Goal: Task Accomplishment & Management: Use online tool/utility

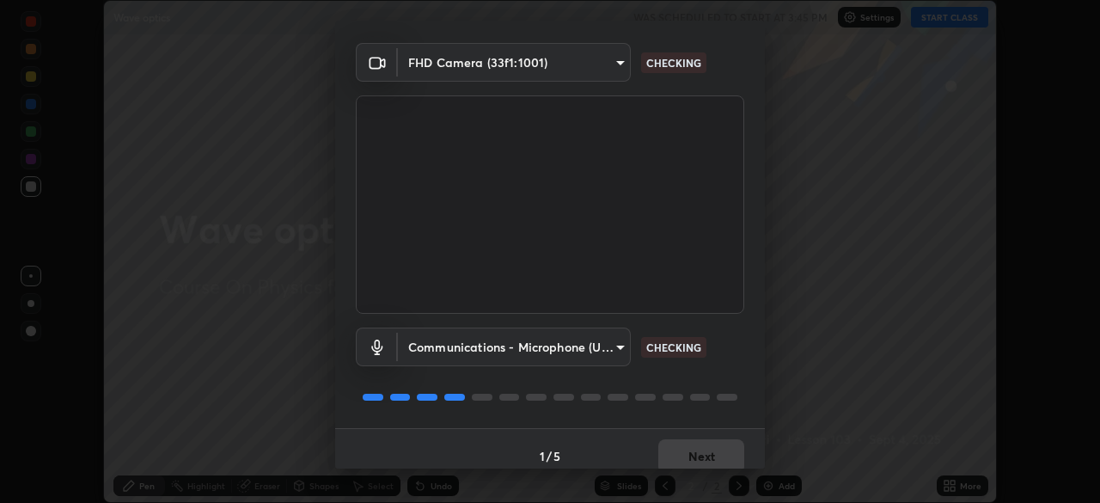
scroll to position [61, 0]
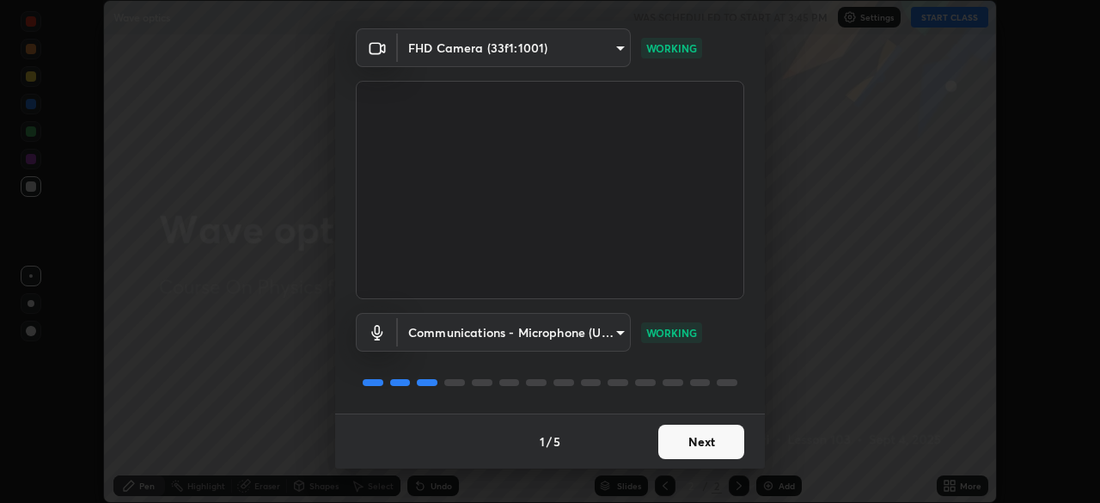
click at [694, 444] on button "Next" at bounding box center [701, 442] width 86 height 34
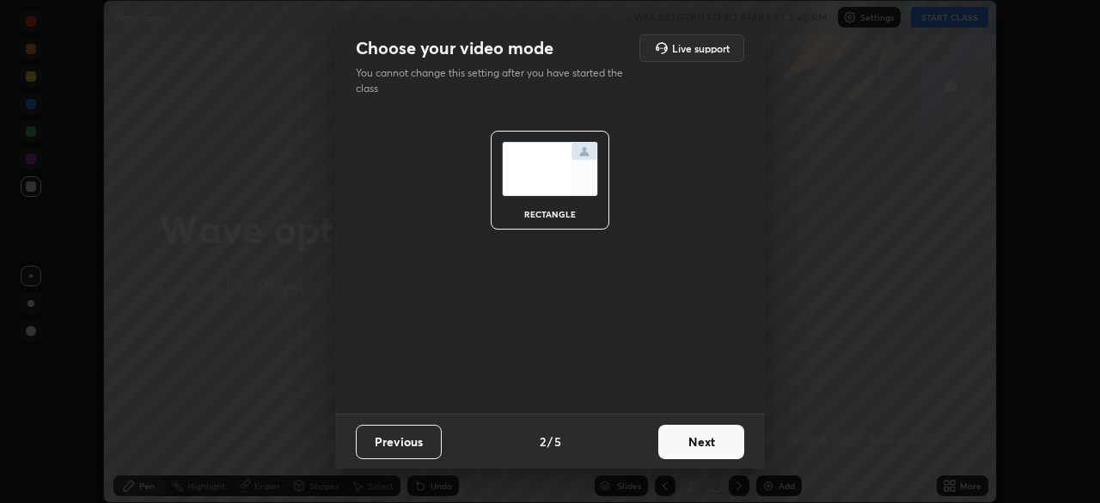
click at [708, 444] on button "Next" at bounding box center [701, 442] width 86 height 34
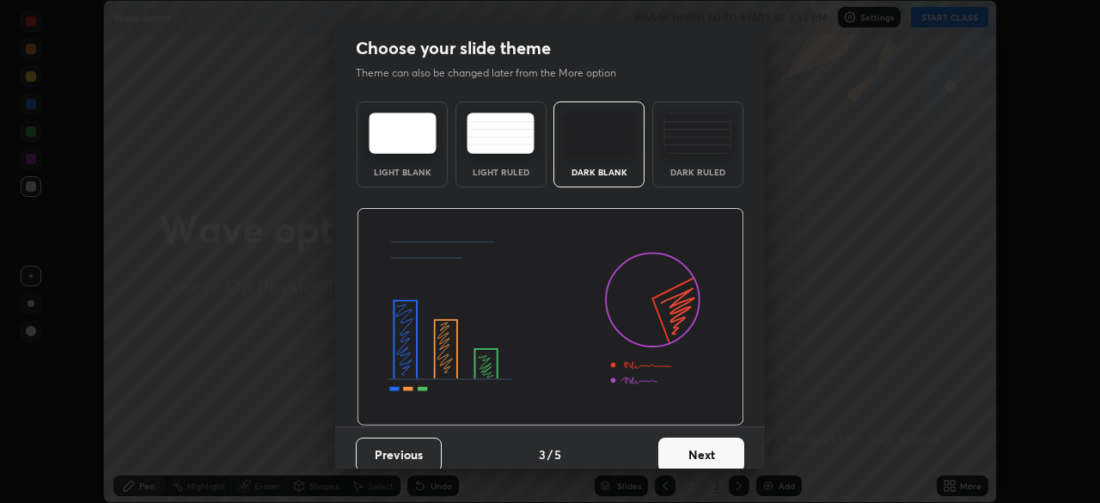
click at [694, 162] on div "Dark Ruled" at bounding box center [697, 144] width 91 height 86
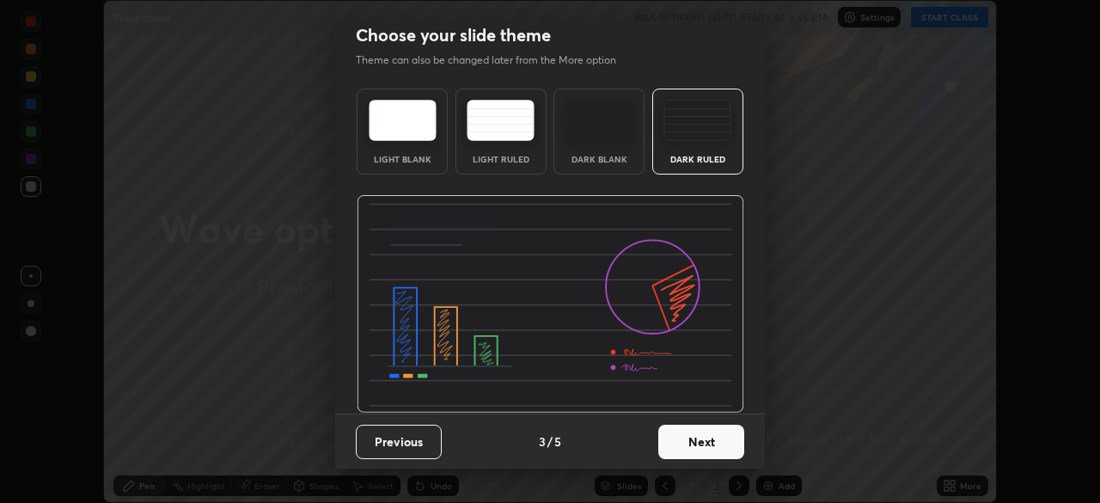
click at [737, 442] on button "Next" at bounding box center [701, 442] width 86 height 34
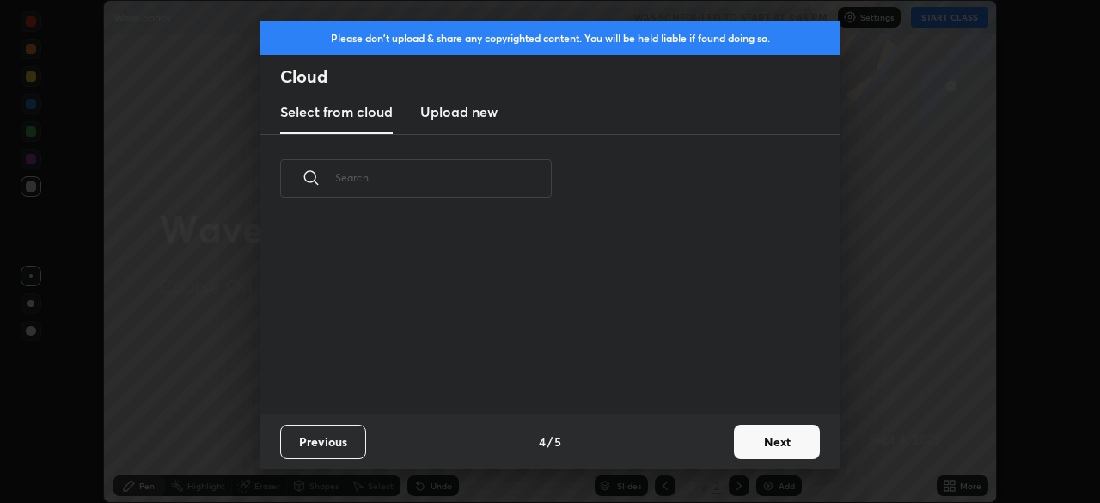
scroll to position [0, 0]
click at [750, 440] on button "Next" at bounding box center [777, 442] width 86 height 34
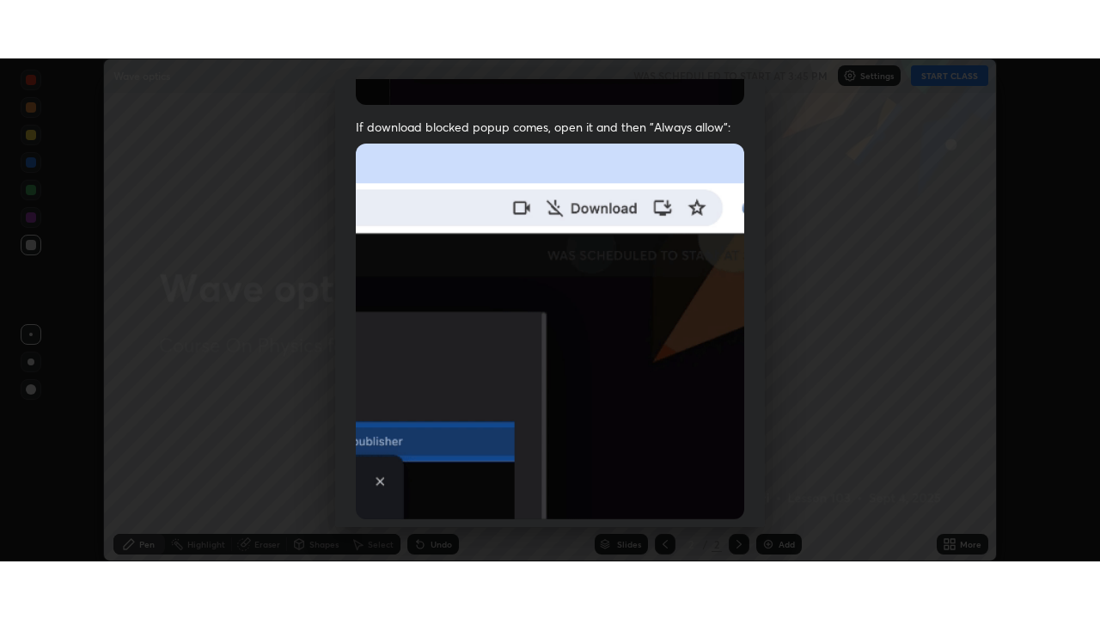
scroll to position [412, 0]
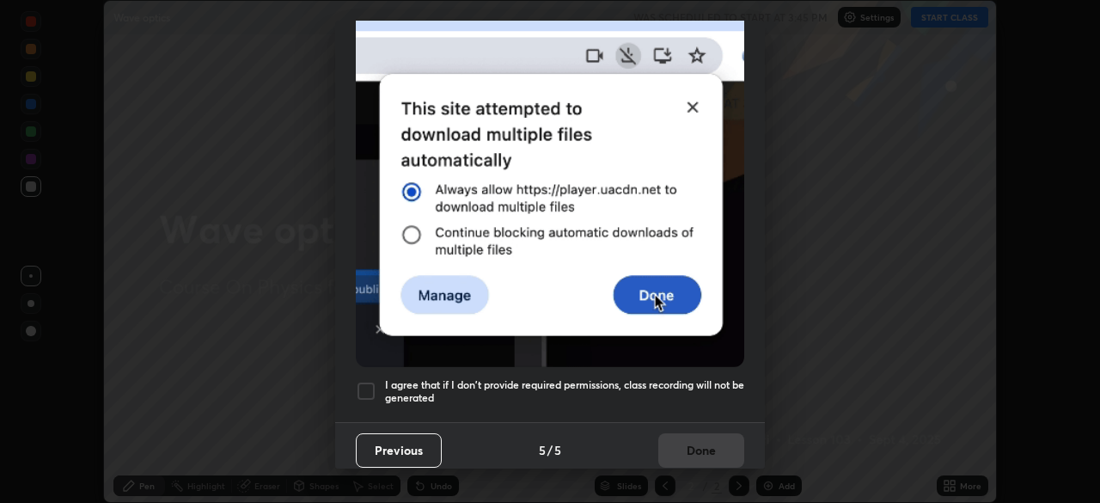
click at [368, 381] on div at bounding box center [366, 391] width 21 height 21
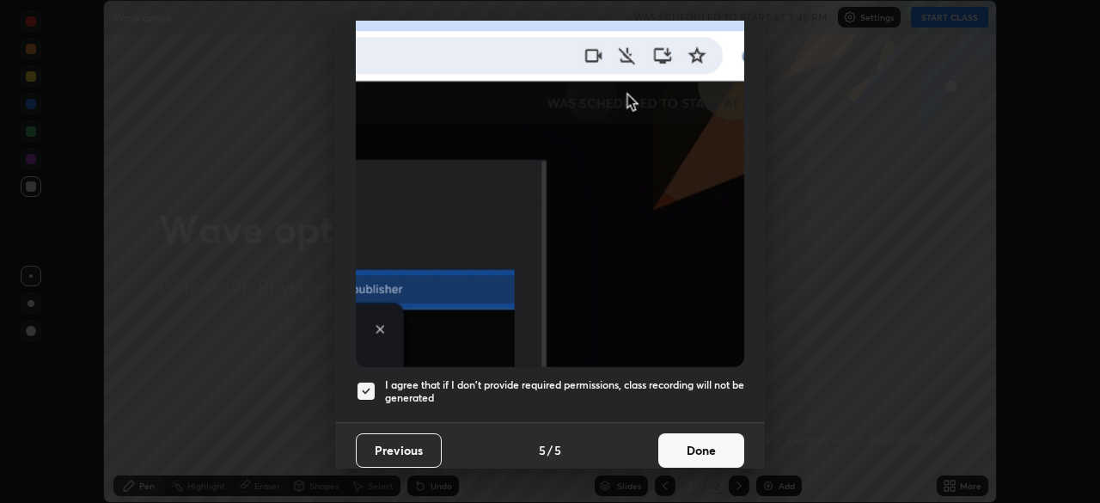
click at [695, 438] on button "Done" at bounding box center [701, 450] width 86 height 34
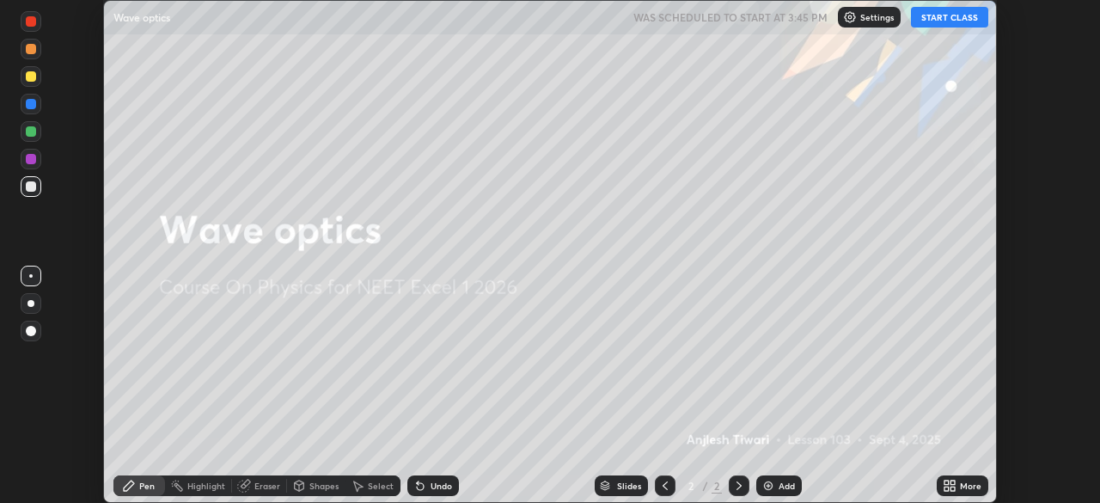
click at [771, 484] on img at bounding box center [769, 486] width 14 height 14
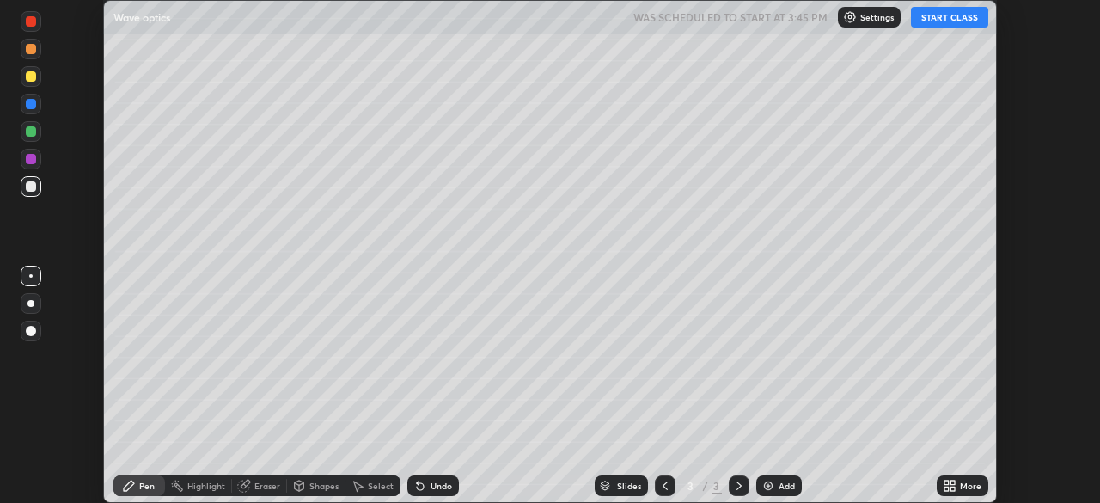
click at [960, 487] on div "More" at bounding box center [970, 485] width 21 height 9
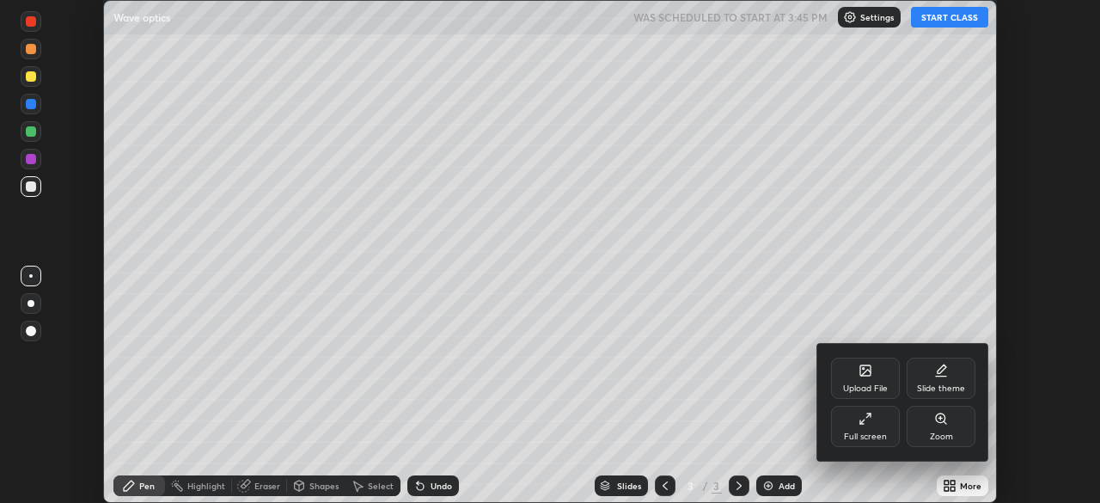
click at [866, 429] on div "Full screen" at bounding box center [865, 426] width 69 height 41
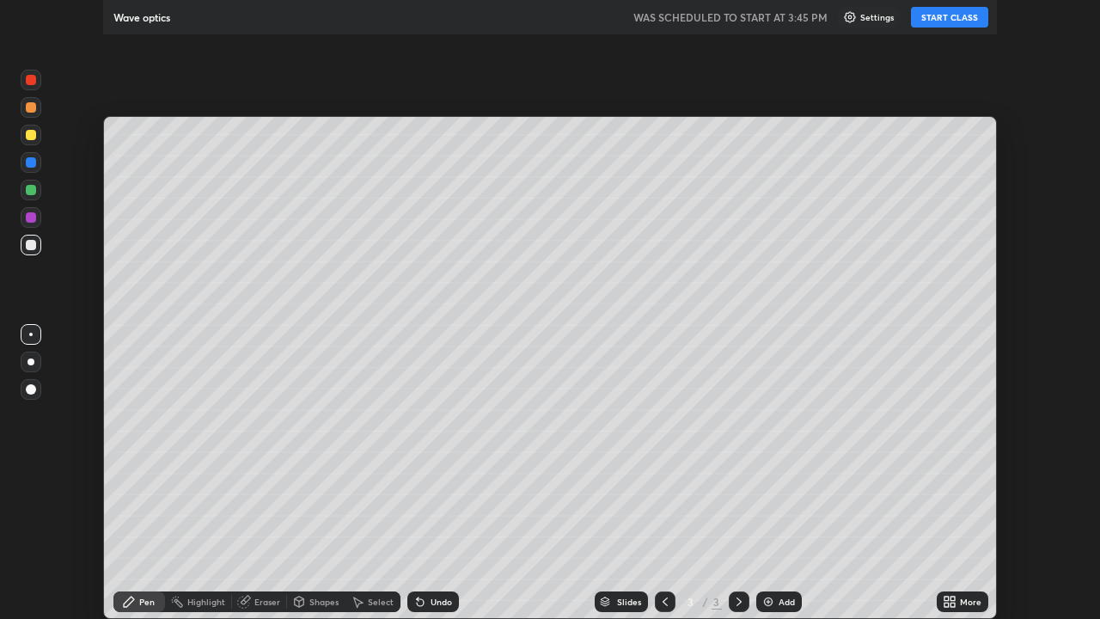
scroll to position [619, 1100]
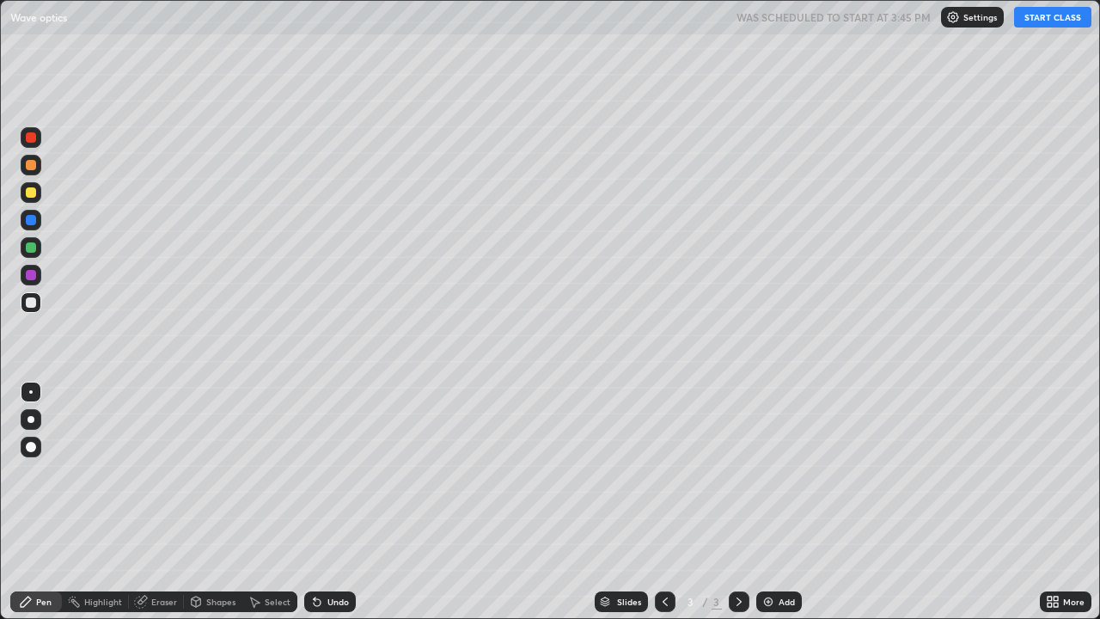
click at [1044, 21] on button "START CLASS" at bounding box center [1052, 17] width 77 height 21
click at [31, 419] on div at bounding box center [31, 419] width 7 height 7
click at [34, 247] on div at bounding box center [31, 247] width 10 height 10
click at [27, 306] on div at bounding box center [31, 302] width 10 height 10
click at [34, 249] on div at bounding box center [31, 247] width 10 height 10
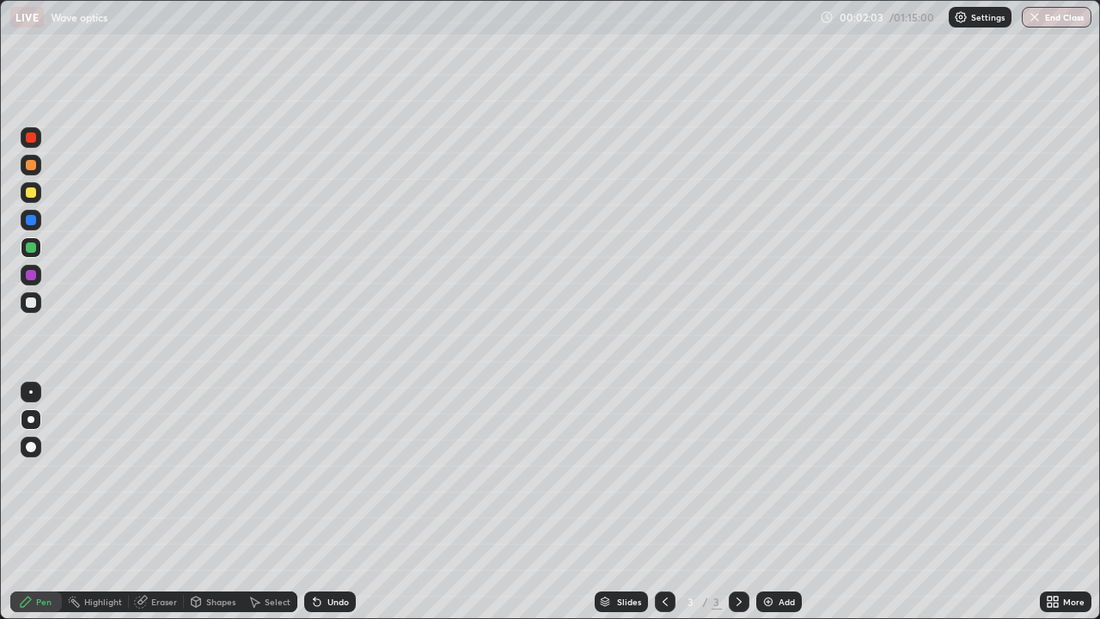
click at [35, 224] on div at bounding box center [31, 220] width 21 height 21
click at [34, 252] on div at bounding box center [31, 247] width 10 height 10
click at [38, 225] on div at bounding box center [31, 220] width 21 height 21
click at [31, 392] on div at bounding box center [30, 391] width 3 height 3
click at [38, 250] on div at bounding box center [31, 247] width 21 height 21
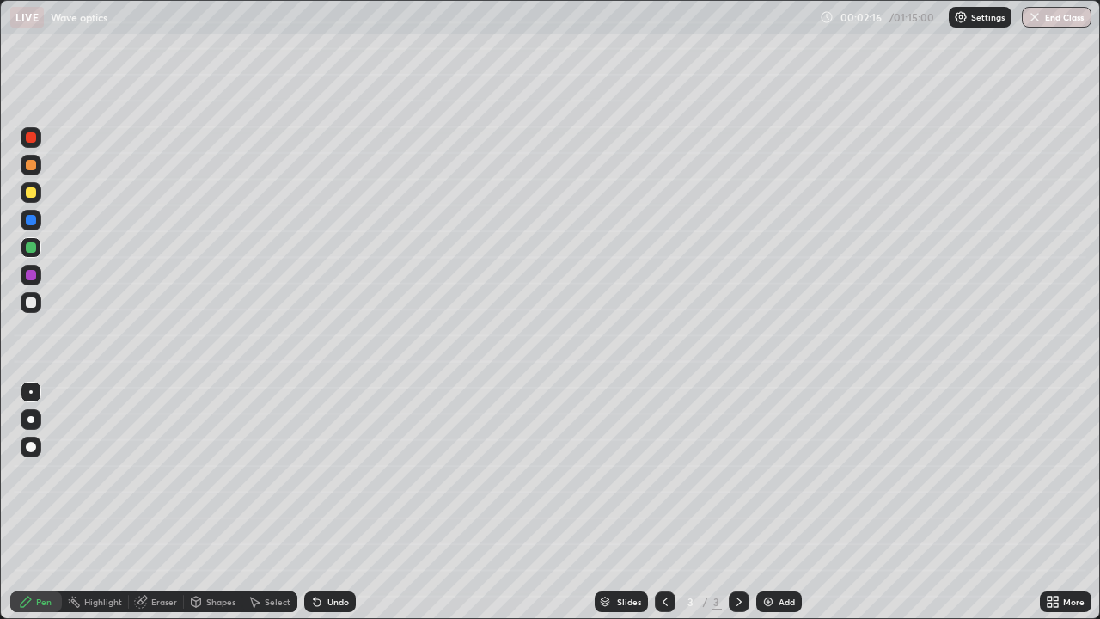
click at [31, 221] on div at bounding box center [31, 220] width 10 height 10
click at [38, 248] on div at bounding box center [31, 247] width 21 height 21
click at [33, 222] on div at bounding box center [31, 220] width 10 height 10
click at [34, 194] on div at bounding box center [31, 192] width 10 height 10
click at [327, 502] on div "Undo" at bounding box center [330, 601] width 52 height 21
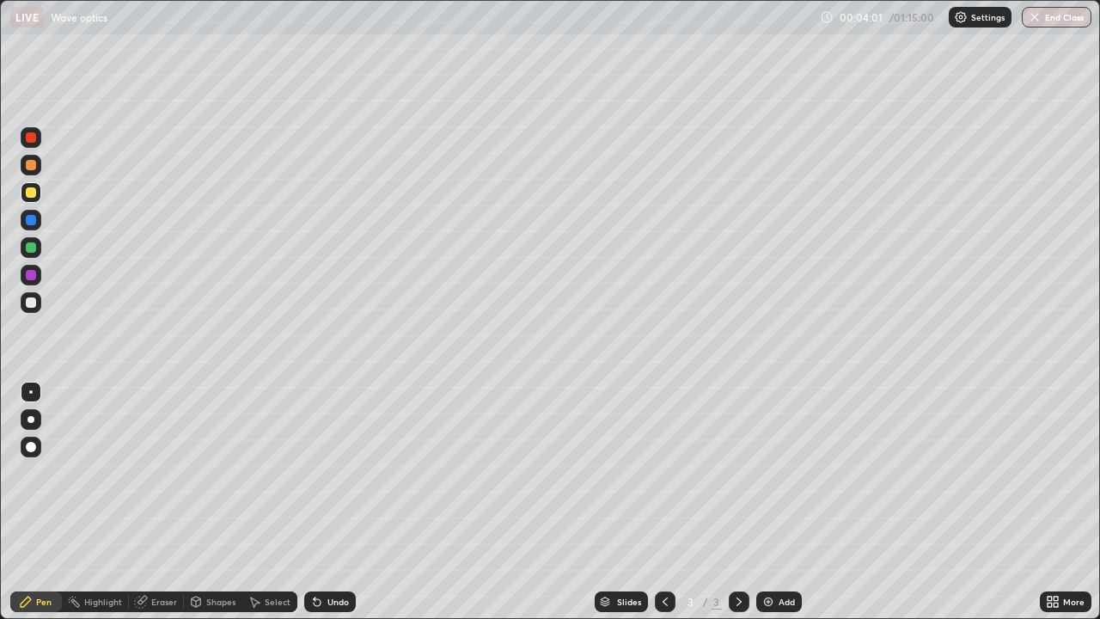
click at [328, 502] on div "Undo" at bounding box center [337, 601] width 21 height 9
click at [329, 502] on div "Undo" at bounding box center [337, 601] width 21 height 9
click at [32, 252] on div at bounding box center [31, 247] width 10 height 10
click at [34, 304] on div at bounding box center [31, 302] width 10 height 10
click at [159, 502] on div "Eraser" at bounding box center [164, 601] width 26 height 9
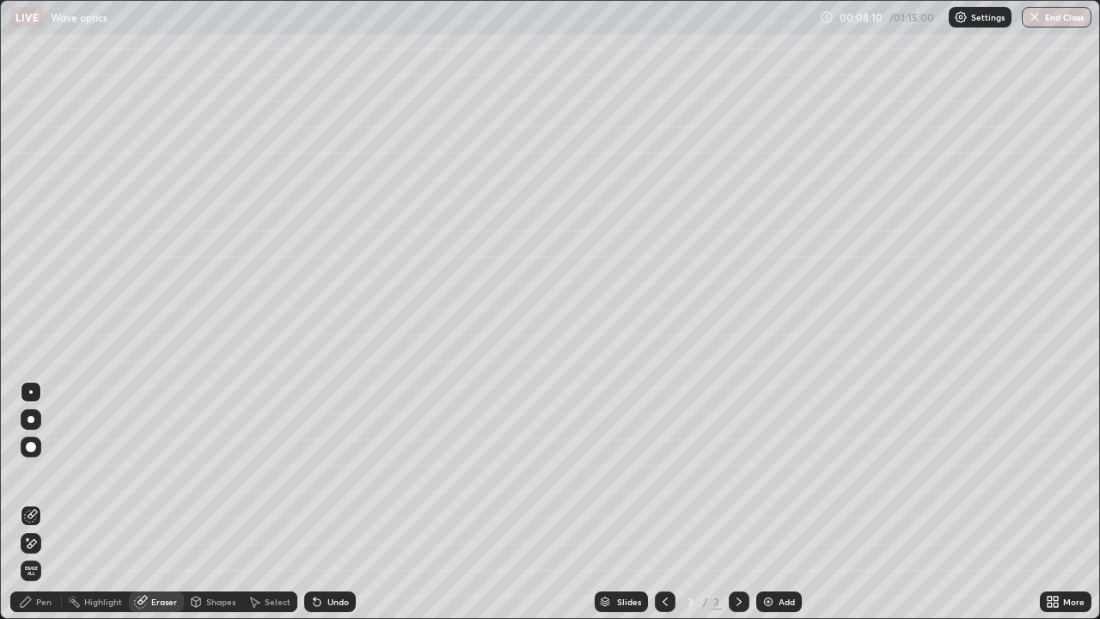
click at [34, 502] on div "Pen" at bounding box center [36, 601] width 52 height 21
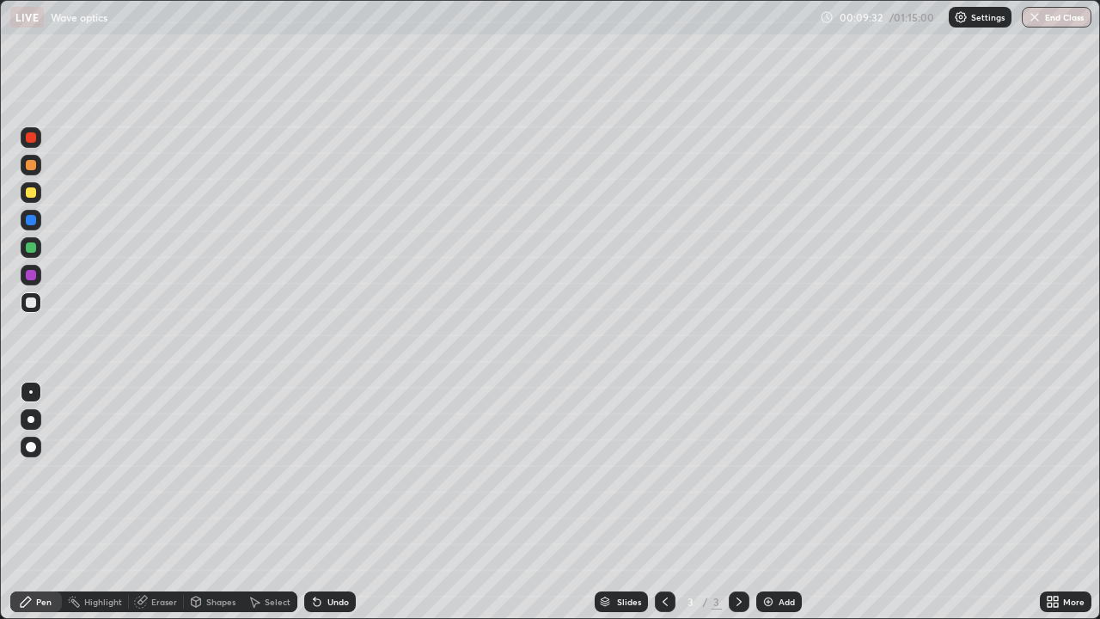
click at [762, 502] on img at bounding box center [769, 602] width 14 height 14
click at [772, 502] on img at bounding box center [769, 602] width 14 height 14
click at [34, 420] on div at bounding box center [31, 419] width 21 height 21
click at [33, 141] on div at bounding box center [31, 137] width 10 height 10
click at [31, 392] on div at bounding box center [30, 391] width 3 height 3
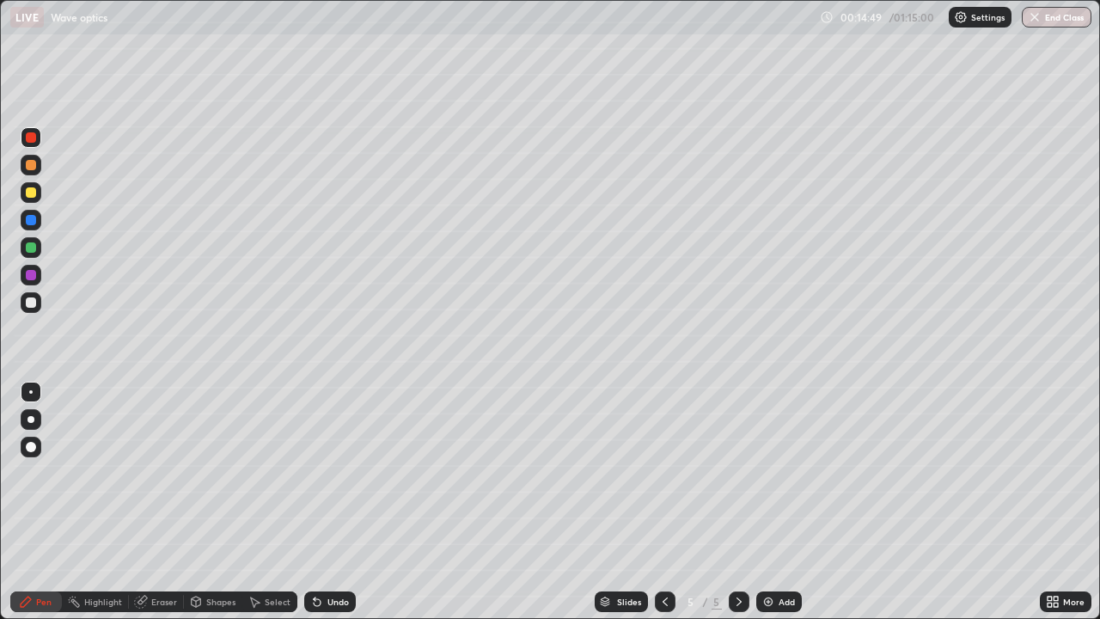
click at [34, 223] on div at bounding box center [31, 220] width 10 height 10
click at [28, 277] on div at bounding box center [31, 275] width 10 height 10
click at [38, 303] on div at bounding box center [31, 302] width 21 height 21
click at [31, 422] on div at bounding box center [31, 419] width 7 height 7
click at [768, 502] on img at bounding box center [769, 602] width 14 height 14
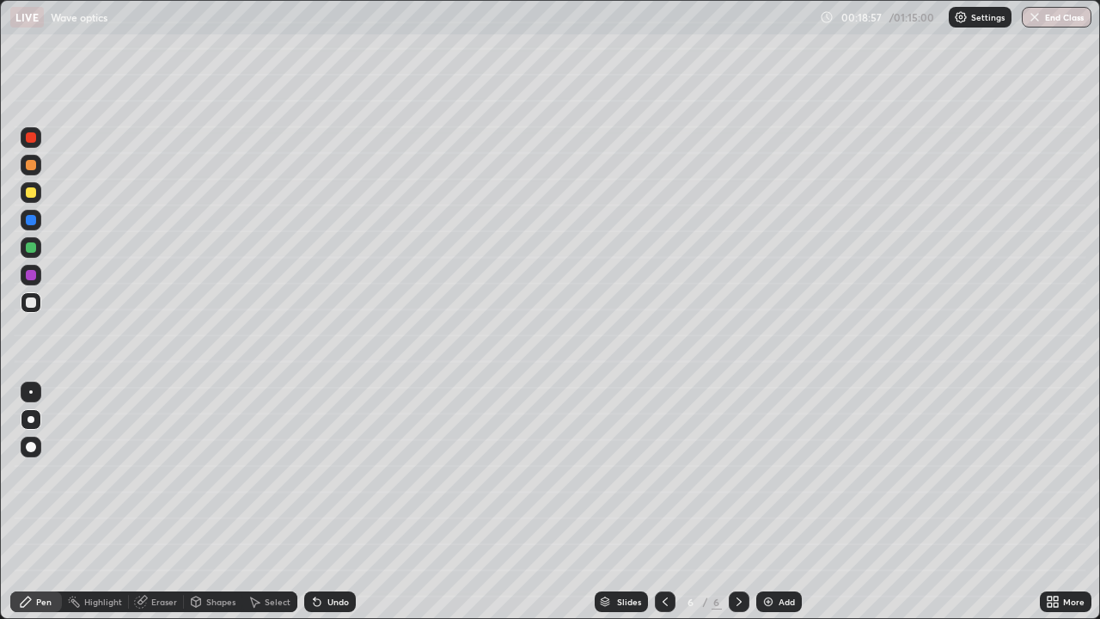
click at [31, 392] on div at bounding box center [30, 391] width 3 height 3
click at [322, 502] on div "Undo" at bounding box center [330, 601] width 52 height 21
click at [327, 502] on div "Undo" at bounding box center [337, 601] width 21 height 9
click at [33, 304] on div at bounding box center [31, 302] width 10 height 10
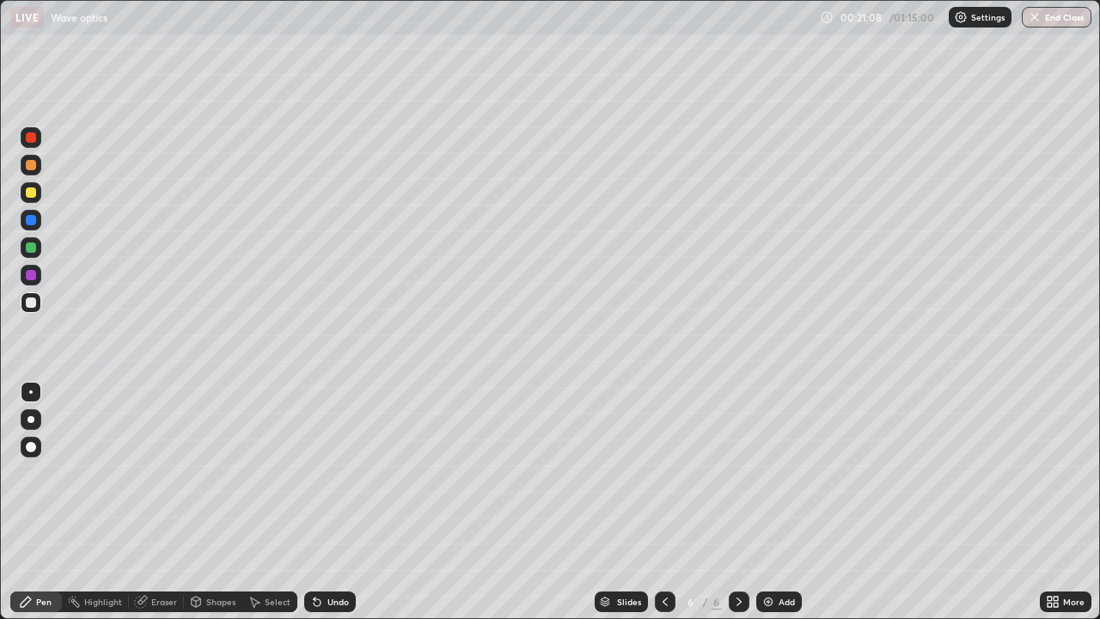
click at [38, 255] on div at bounding box center [31, 247] width 21 height 21
click at [321, 502] on icon at bounding box center [317, 602] width 14 height 14
click at [319, 502] on icon at bounding box center [317, 602] width 14 height 14
click at [318, 502] on icon at bounding box center [317, 602] width 14 height 14
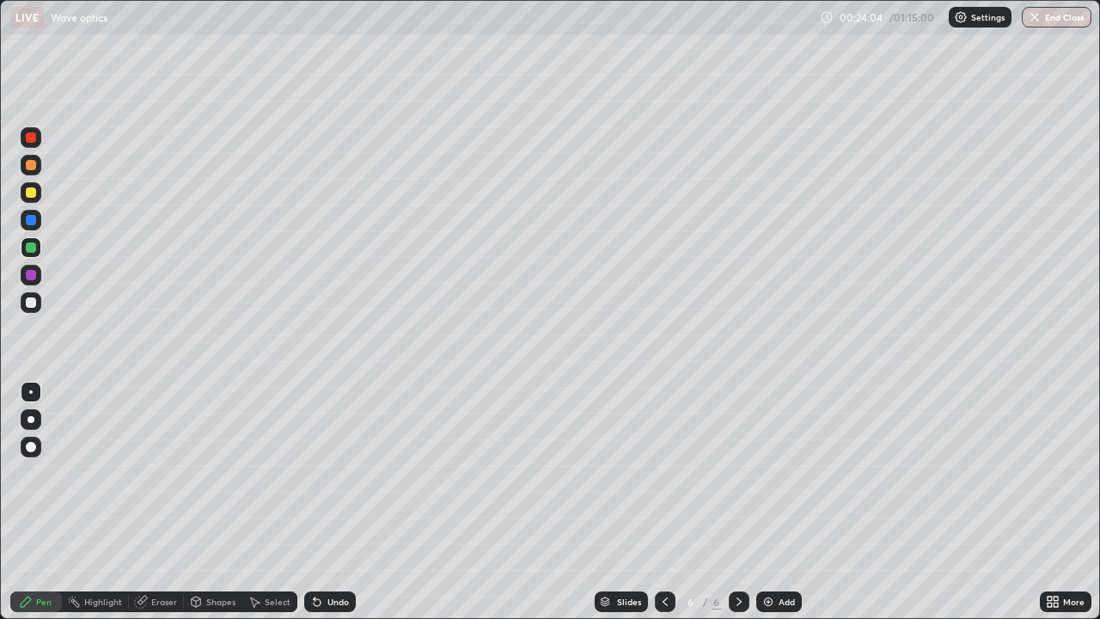
click at [318, 502] on icon at bounding box center [317, 602] width 14 height 14
click at [317, 502] on icon at bounding box center [317, 602] width 14 height 14
click at [34, 309] on div at bounding box center [31, 302] width 21 height 21
click at [533, 502] on div "Slides 6 / 6 Add" at bounding box center [698, 601] width 684 height 34
click at [771, 502] on div "Add" at bounding box center [779, 601] width 46 height 21
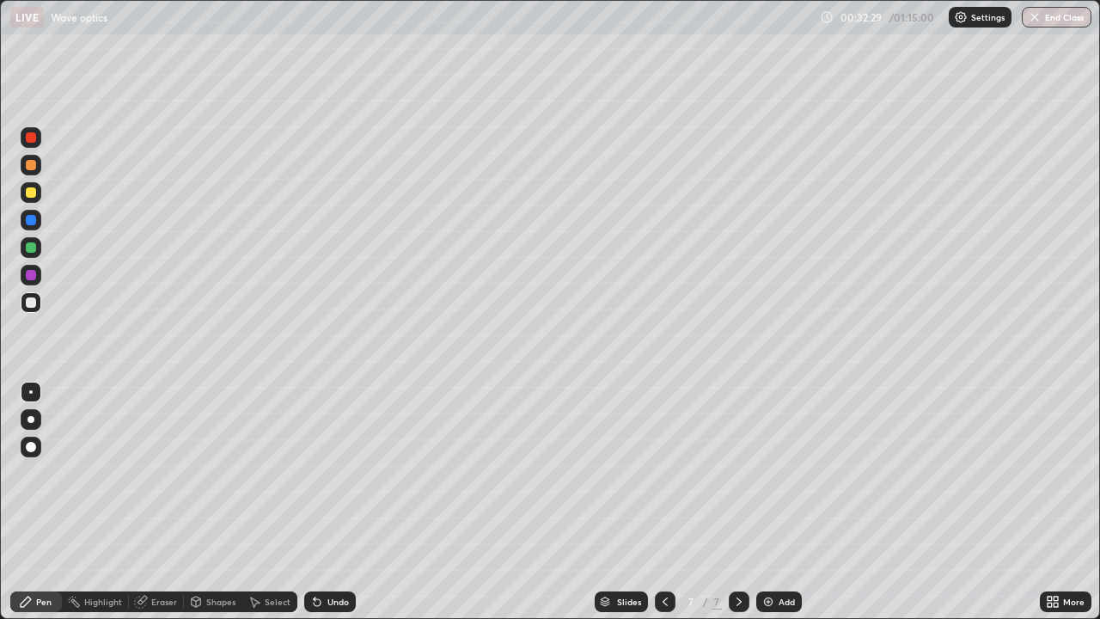
click at [40, 419] on div at bounding box center [31, 419] width 21 height 21
click at [210, 502] on div "Shapes" at bounding box center [220, 601] width 29 height 9
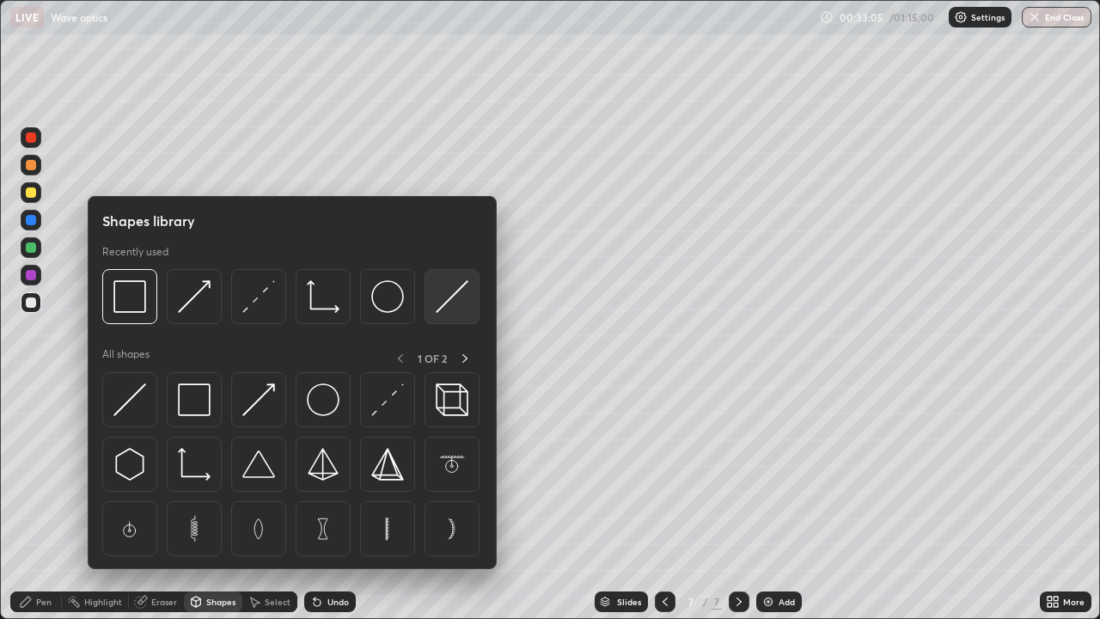
click at [446, 302] on img at bounding box center [452, 296] width 33 height 33
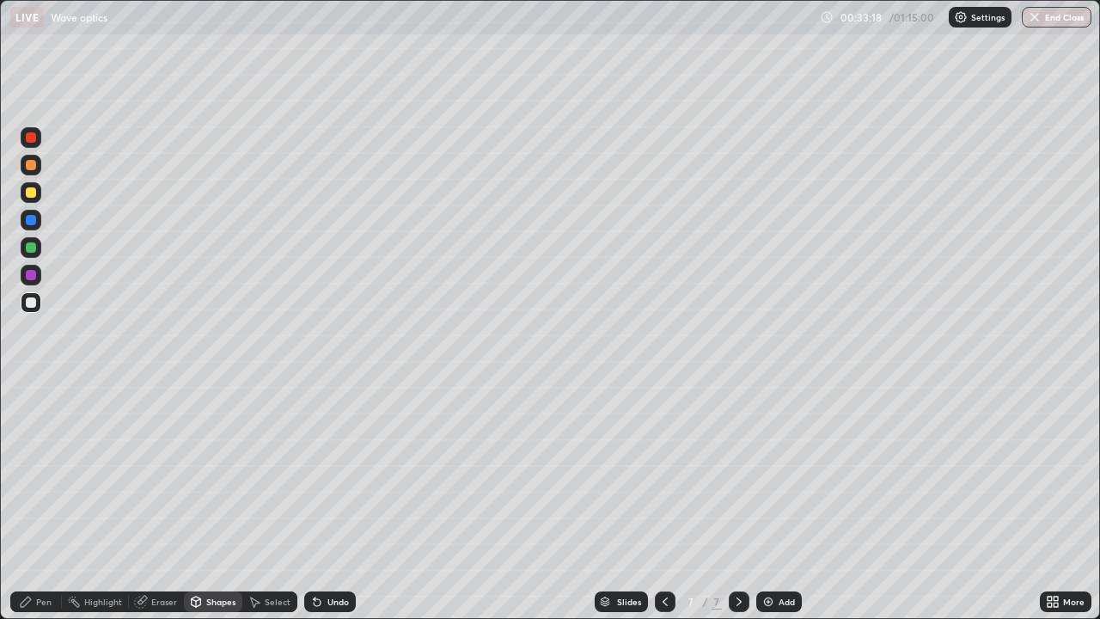
click at [43, 502] on div "Pen" at bounding box center [43, 601] width 15 height 9
click at [215, 502] on div "Shapes" at bounding box center [220, 601] width 29 height 9
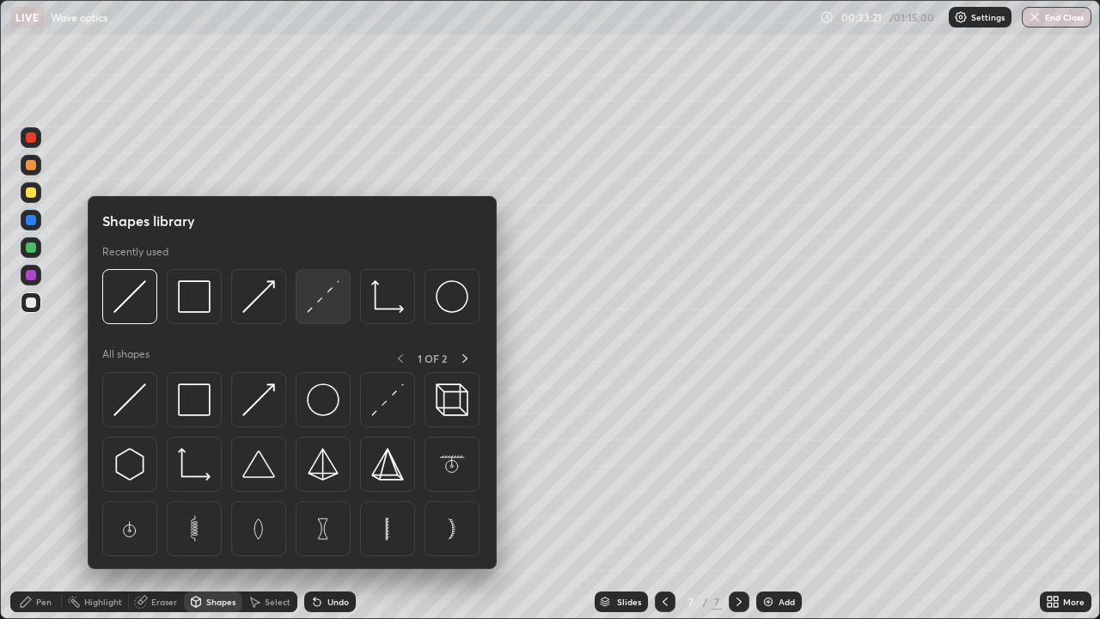
click at [317, 305] on img at bounding box center [323, 296] width 33 height 33
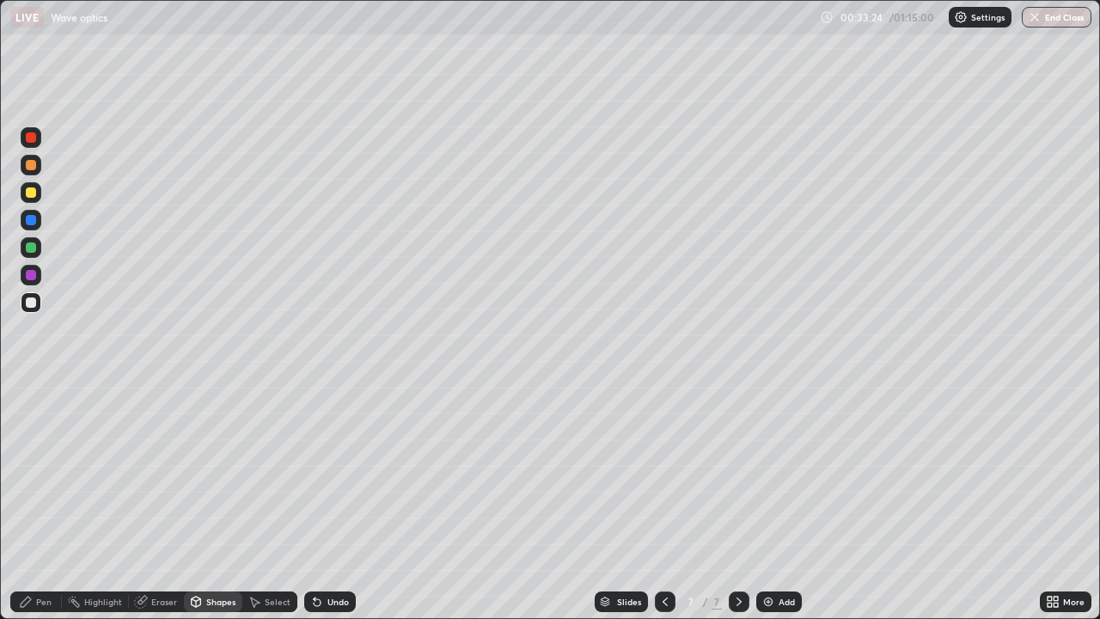
click at [318, 502] on icon at bounding box center [317, 602] width 7 height 7
click at [40, 502] on div "Pen" at bounding box center [43, 601] width 15 height 9
click at [31, 392] on div at bounding box center [30, 391] width 3 height 3
click at [203, 502] on div "Shapes" at bounding box center [213, 601] width 58 height 21
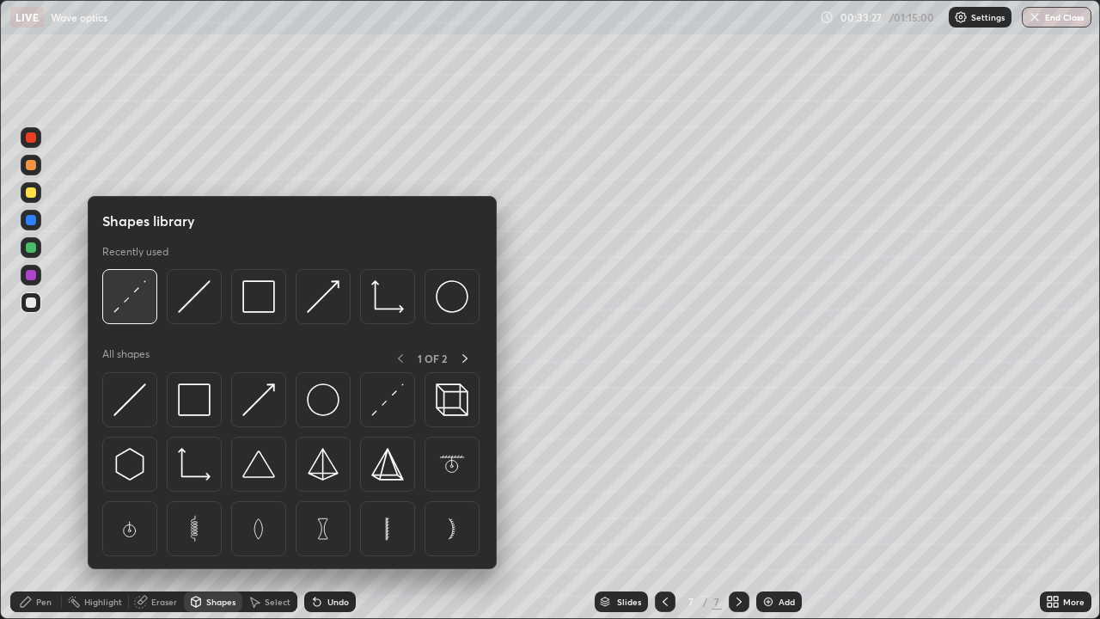
click at [142, 308] on img at bounding box center [129, 296] width 33 height 33
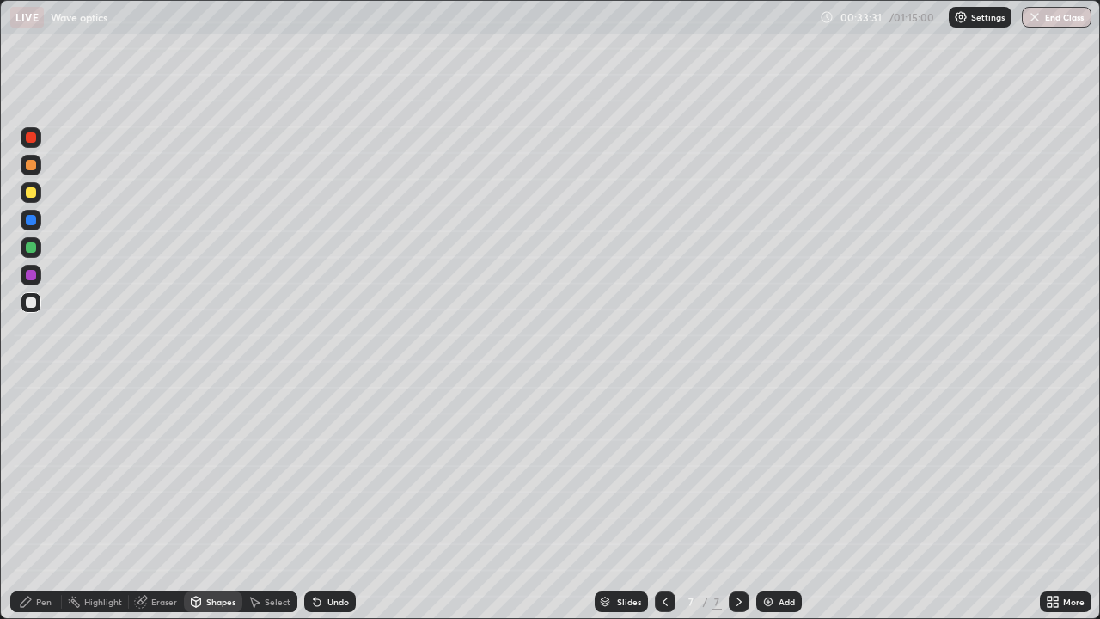
click at [40, 502] on div "Pen" at bounding box center [43, 601] width 15 height 9
click at [210, 502] on div "Shapes" at bounding box center [213, 601] width 58 height 21
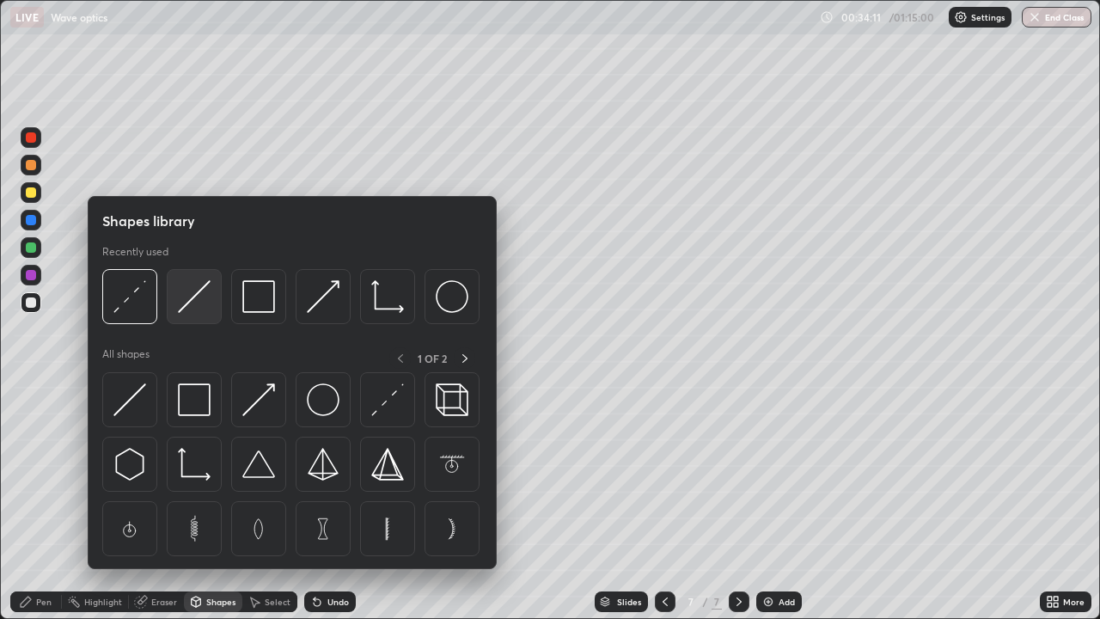
click at [197, 306] on img at bounding box center [194, 296] width 33 height 33
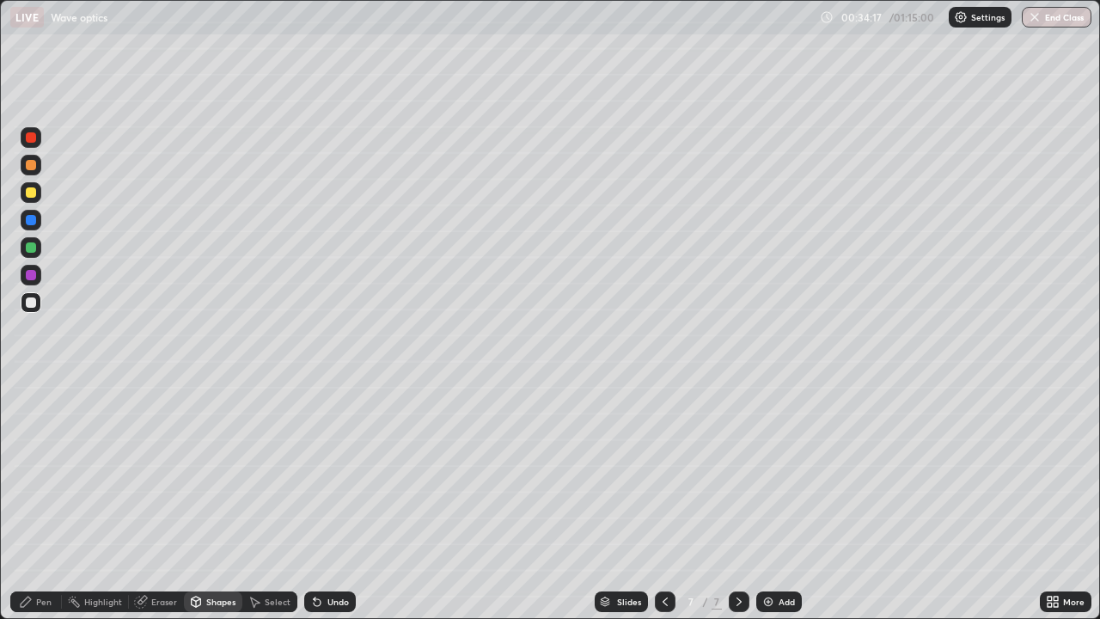
click at [38, 502] on div "Pen" at bounding box center [43, 601] width 15 height 9
click at [314, 502] on icon at bounding box center [315, 598] width 2 height 2
click at [34, 251] on div at bounding box center [31, 247] width 10 height 10
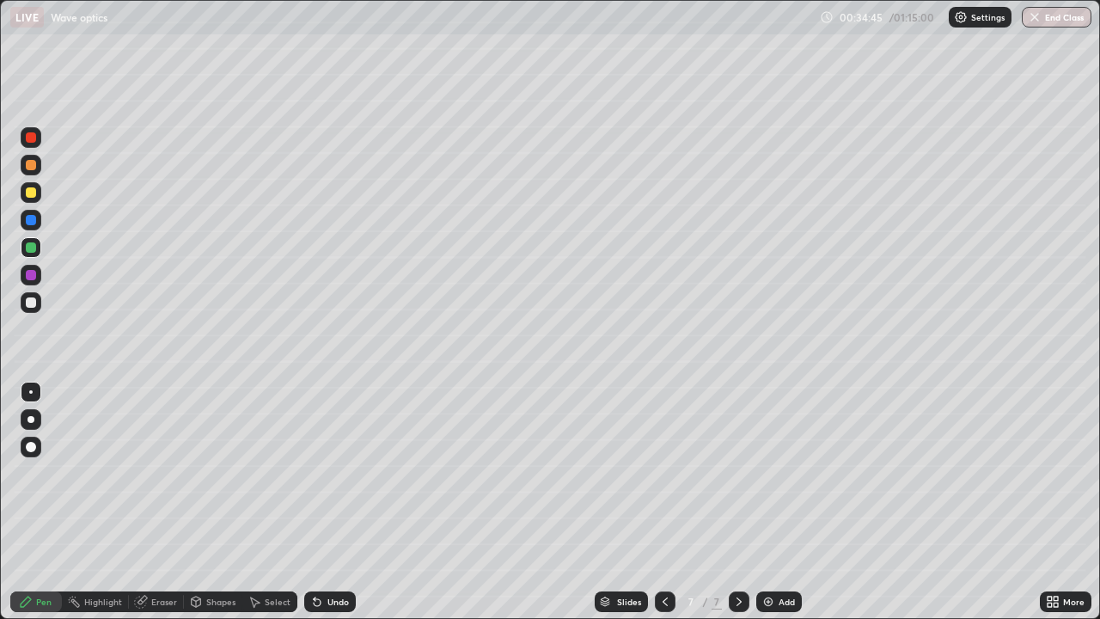
click at [214, 502] on div "Shapes" at bounding box center [220, 601] width 29 height 9
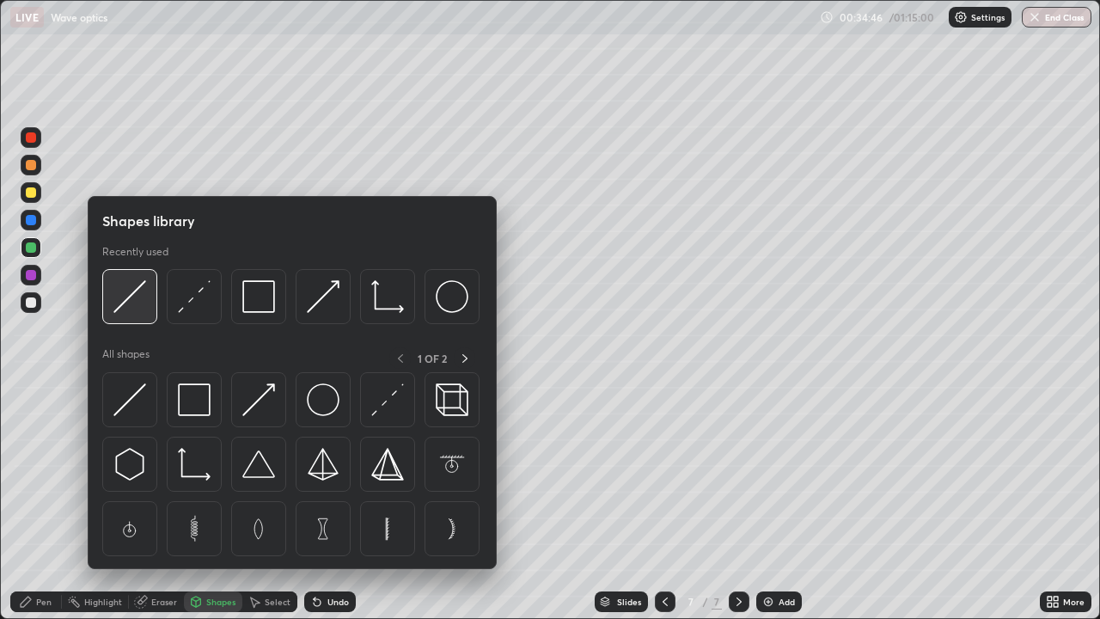
click at [129, 302] on img at bounding box center [129, 296] width 33 height 33
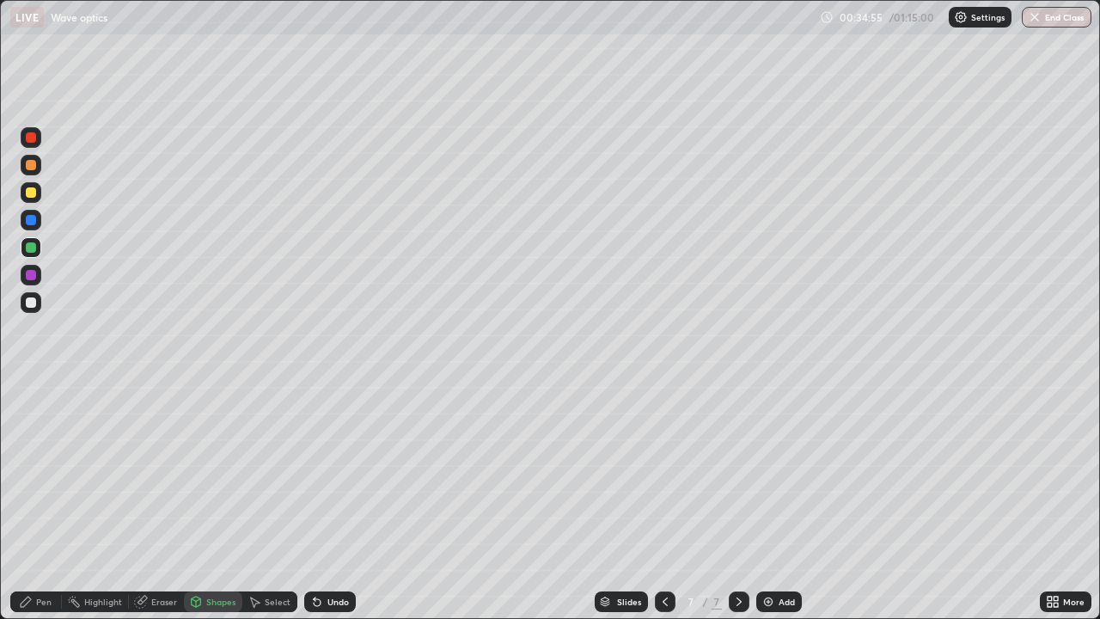
click at [213, 502] on div "Shapes" at bounding box center [220, 601] width 29 height 9
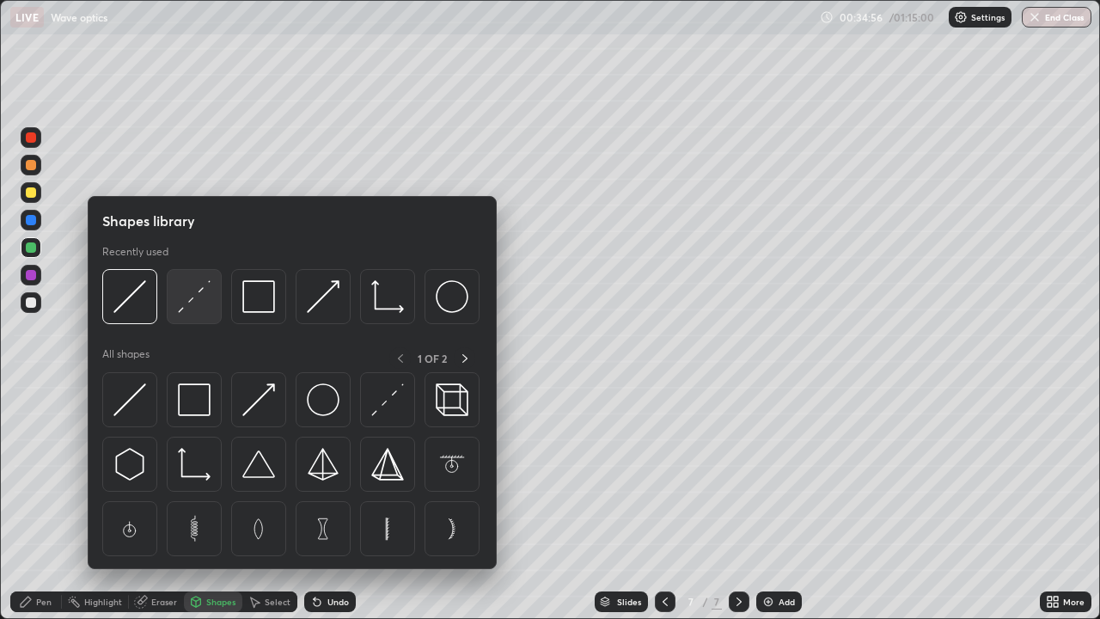
click at [194, 301] on img at bounding box center [194, 296] width 33 height 33
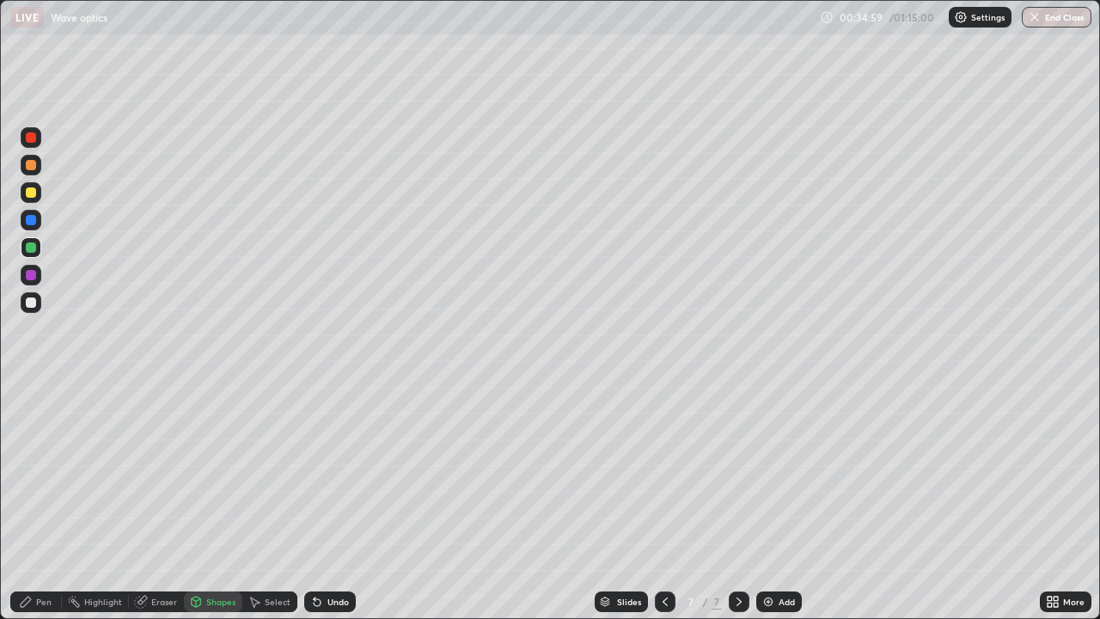
click at [35, 502] on div "Pen" at bounding box center [36, 601] width 52 height 21
click at [31, 304] on div at bounding box center [31, 302] width 10 height 10
click at [220, 502] on div "Shapes" at bounding box center [220, 601] width 29 height 9
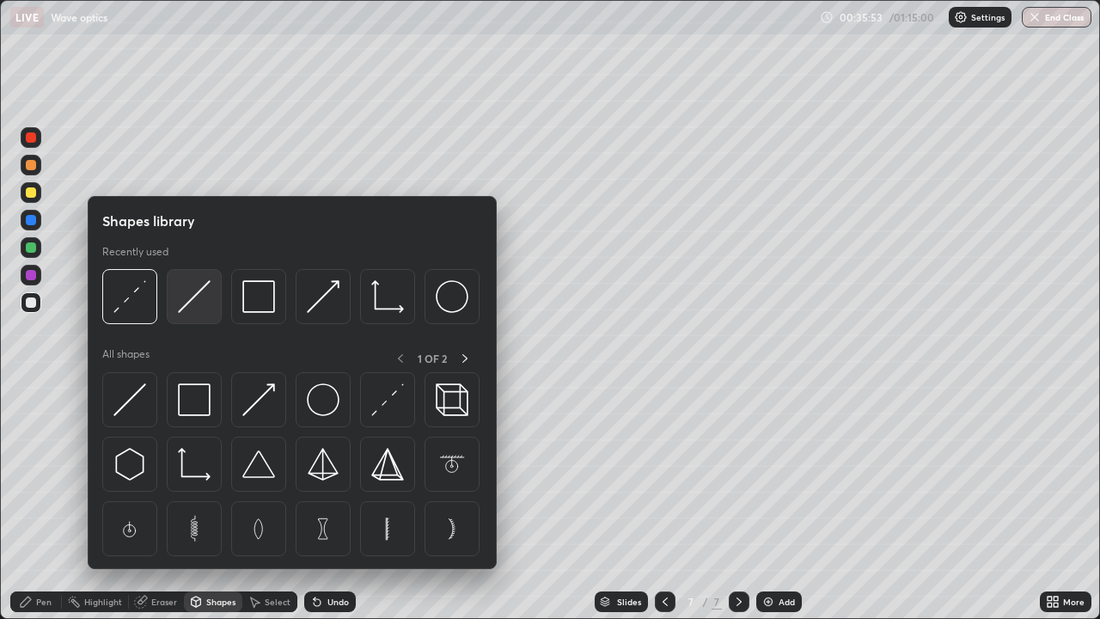
click at [201, 298] on img at bounding box center [194, 296] width 33 height 33
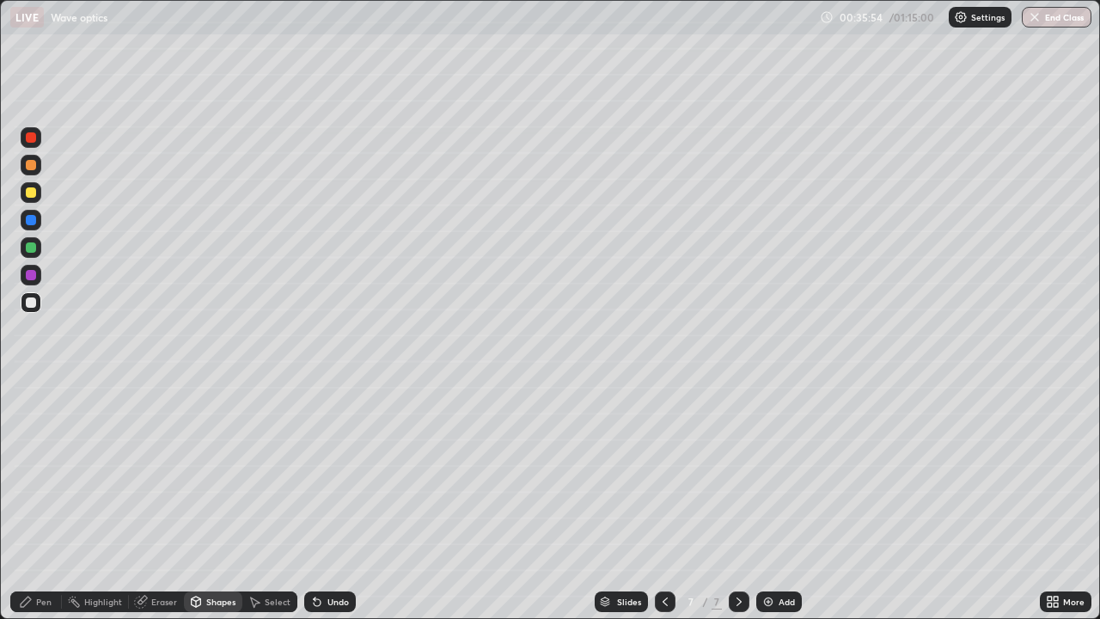
click at [32, 248] on div at bounding box center [31, 247] width 10 height 10
click at [32, 502] on icon at bounding box center [26, 602] width 14 height 14
click at [33, 304] on div at bounding box center [31, 302] width 10 height 10
click at [33, 222] on div at bounding box center [31, 220] width 10 height 10
click at [200, 502] on icon at bounding box center [196, 602] width 14 height 14
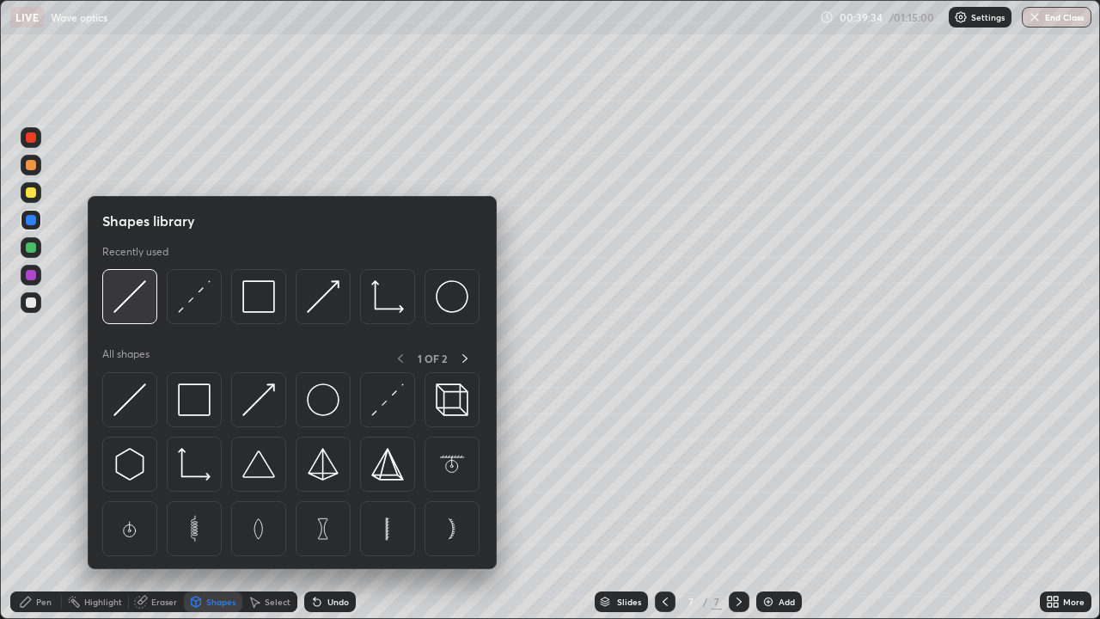
click at [138, 311] on img at bounding box center [129, 296] width 33 height 33
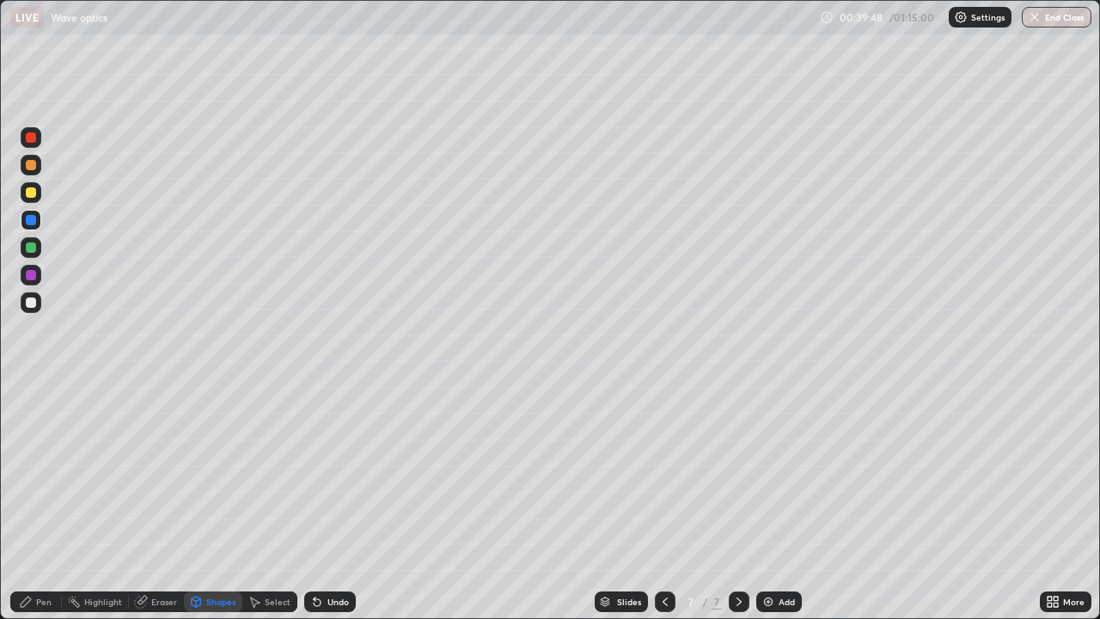
click at [315, 502] on icon at bounding box center [317, 602] width 7 height 7
click at [314, 502] on icon at bounding box center [317, 602] width 7 height 7
click at [28, 305] on div at bounding box center [31, 302] width 10 height 10
click at [772, 502] on img at bounding box center [769, 602] width 14 height 14
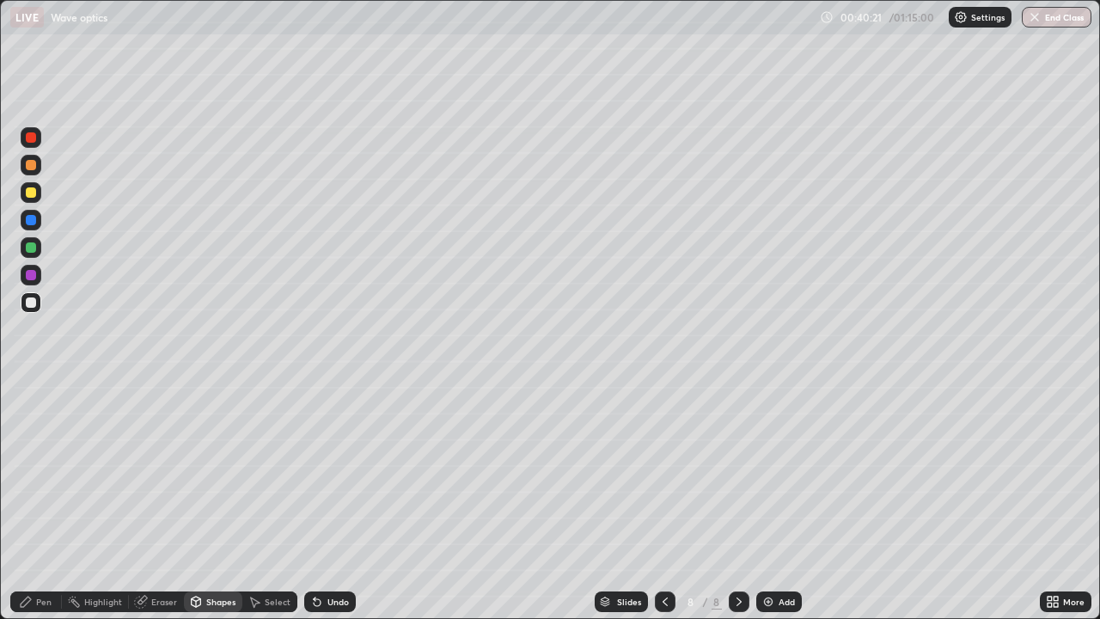
click at [39, 502] on div "Pen" at bounding box center [43, 601] width 15 height 9
click at [31, 419] on div at bounding box center [31, 419] width 7 height 7
click at [218, 502] on div "Shapes" at bounding box center [220, 601] width 29 height 9
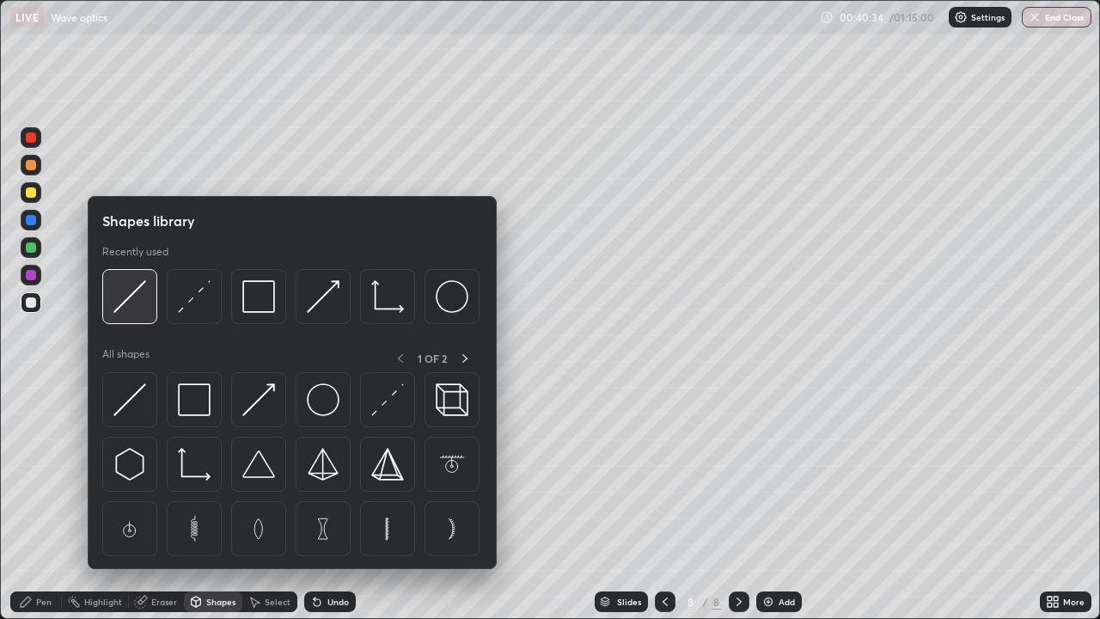
click at [138, 315] on div at bounding box center [129, 296] width 55 height 55
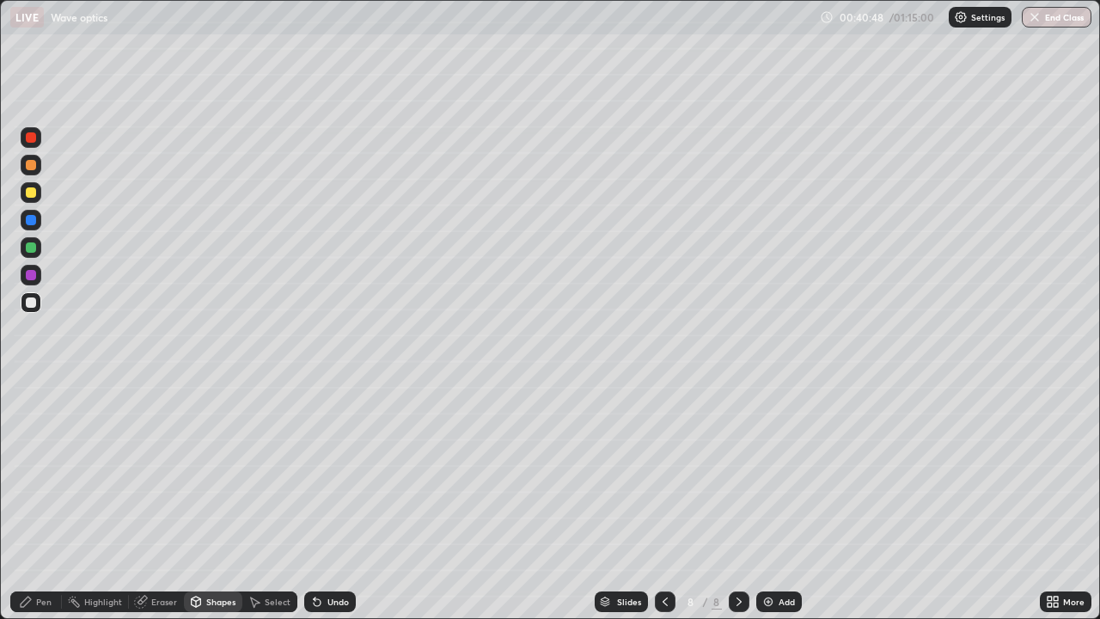
click at [43, 502] on div "Pen" at bounding box center [43, 601] width 15 height 9
click at [31, 392] on div at bounding box center [30, 391] width 3 height 3
click at [199, 502] on icon at bounding box center [196, 602] width 9 height 10
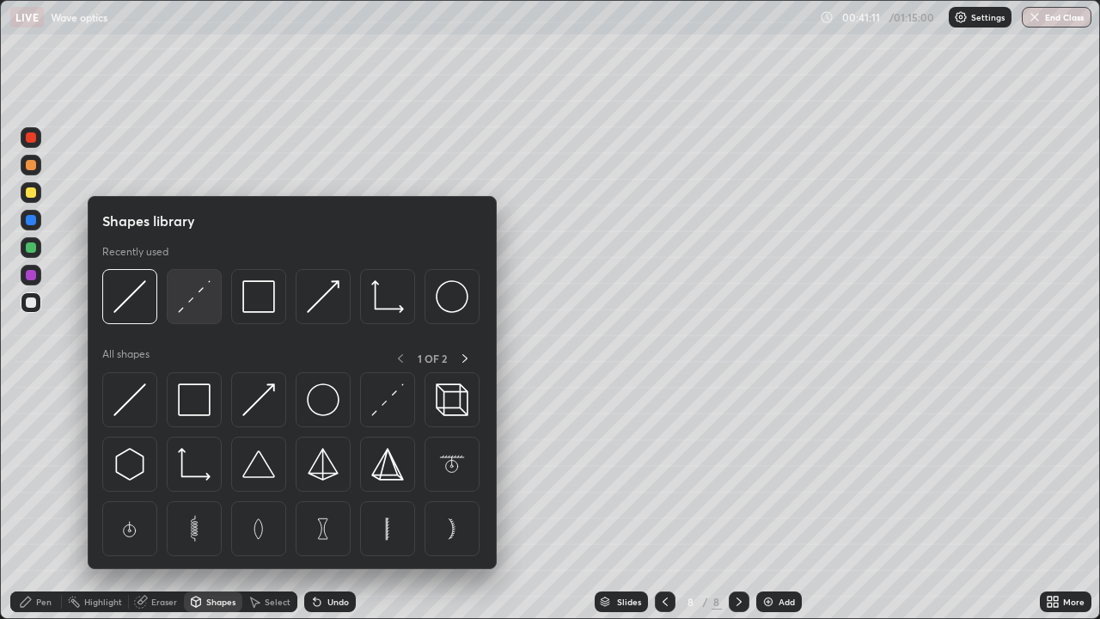
click at [193, 303] on img at bounding box center [194, 296] width 33 height 33
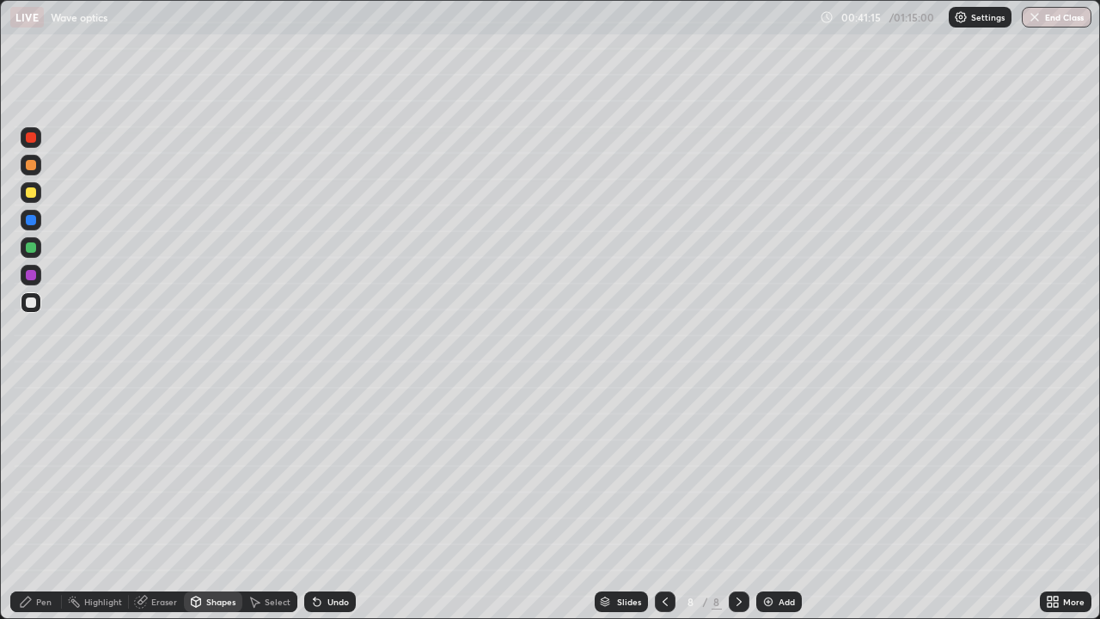
click at [214, 502] on div "Shapes" at bounding box center [220, 601] width 29 height 9
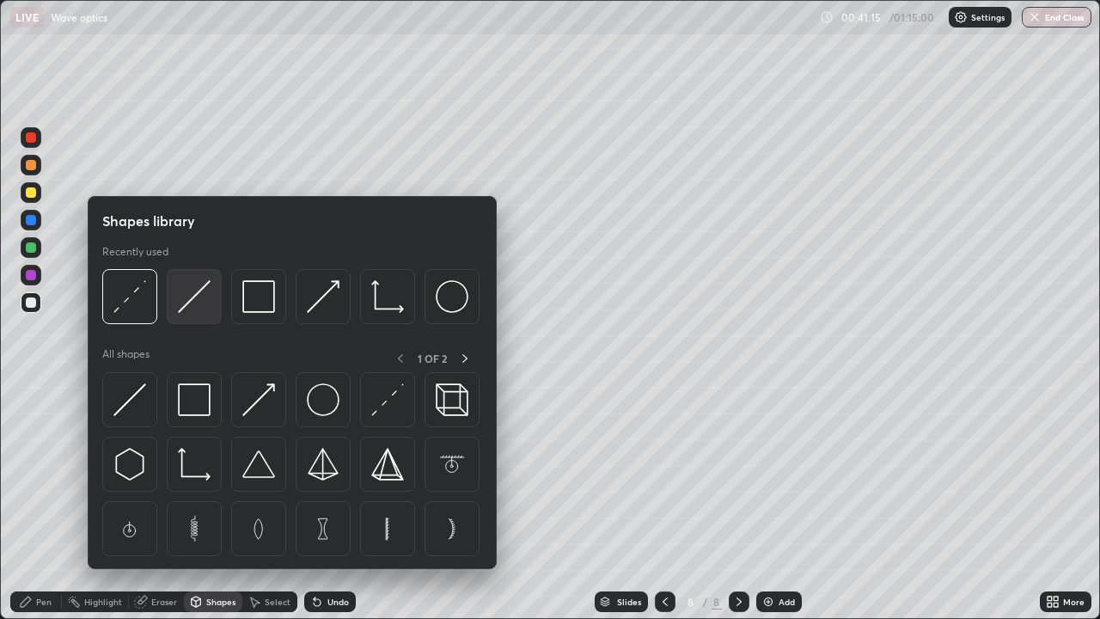
click at [196, 303] on img at bounding box center [194, 296] width 33 height 33
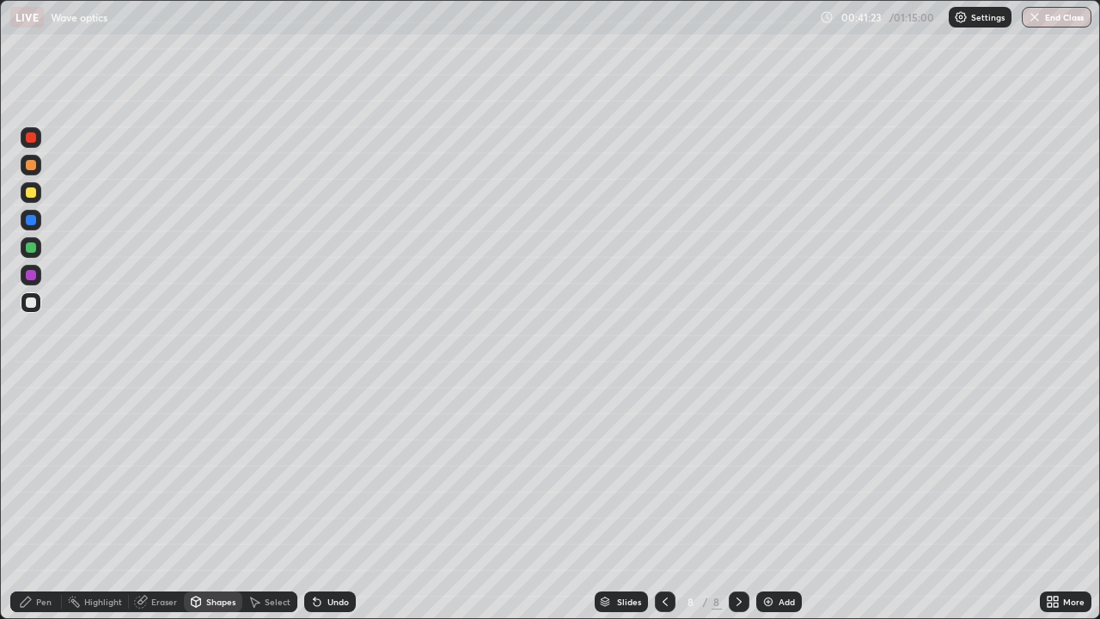
click at [33, 304] on div at bounding box center [31, 302] width 10 height 10
click at [41, 502] on div "Pen" at bounding box center [43, 601] width 15 height 9
click at [199, 502] on icon at bounding box center [196, 602] width 9 height 10
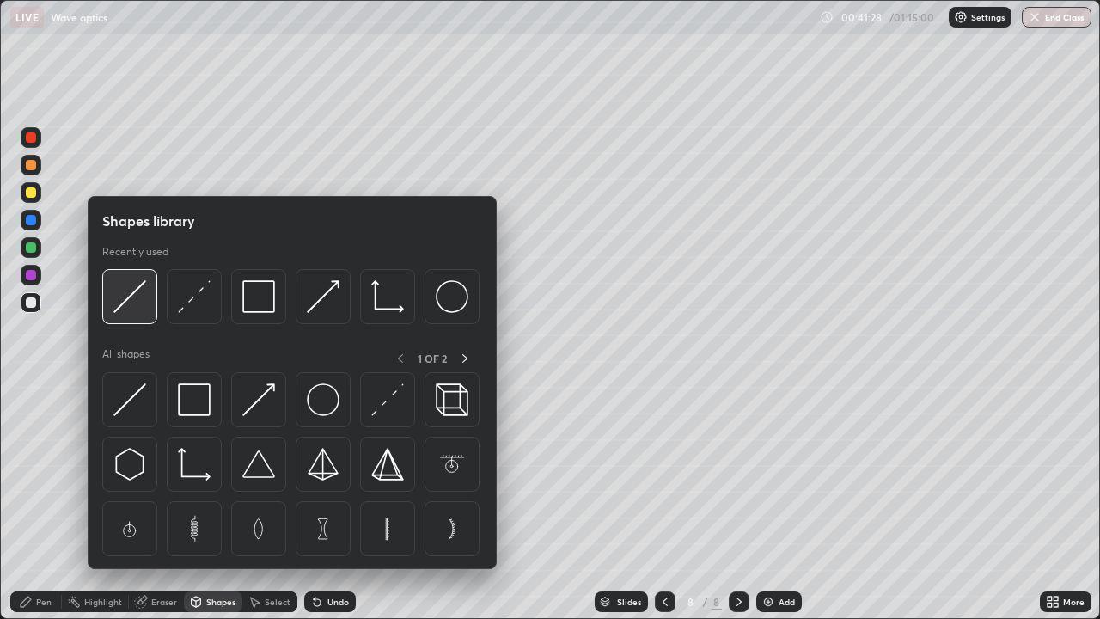
click at [138, 299] on img at bounding box center [129, 296] width 33 height 33
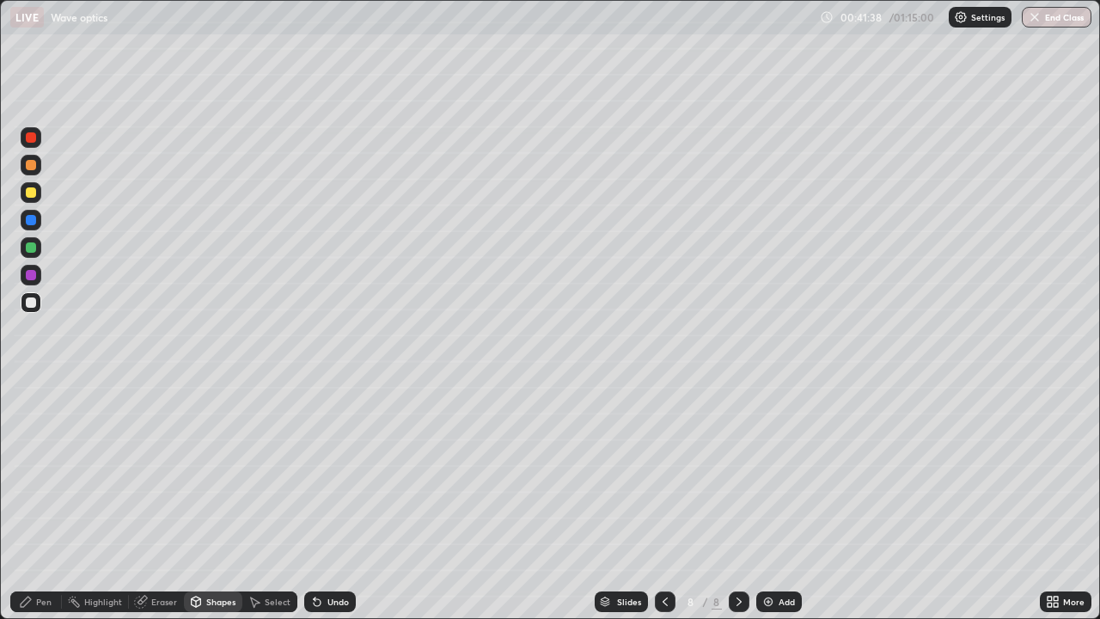
click at [167, 502] on div "Eraser" at bounding box center [164, 601] width 26 height 9
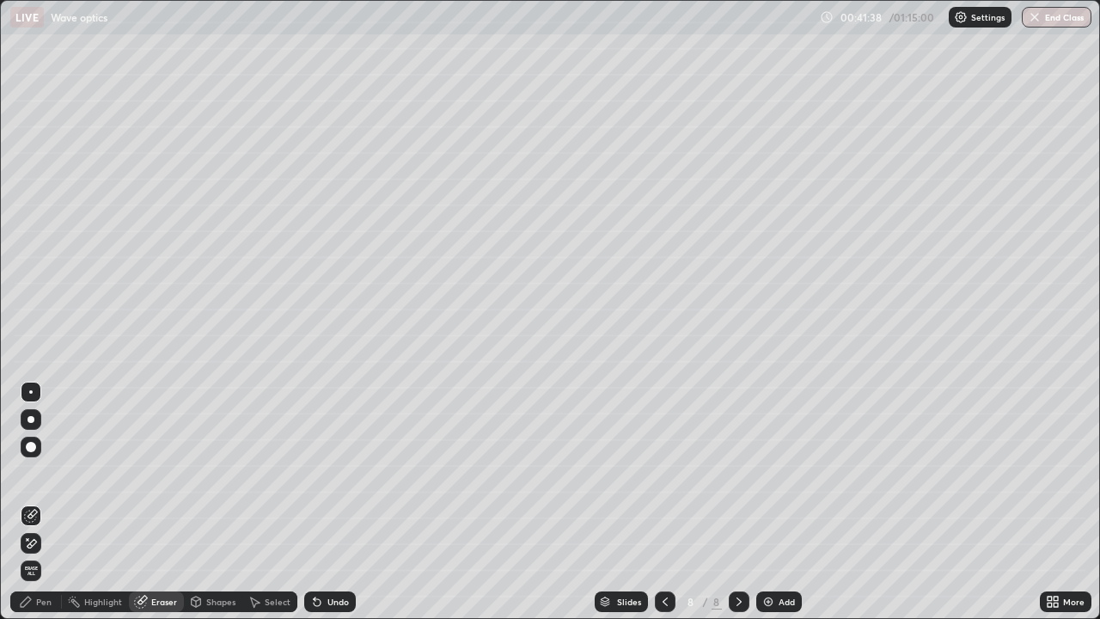
click at [201, 502] on icon at bounding box center [196, 602] width 14 height 14
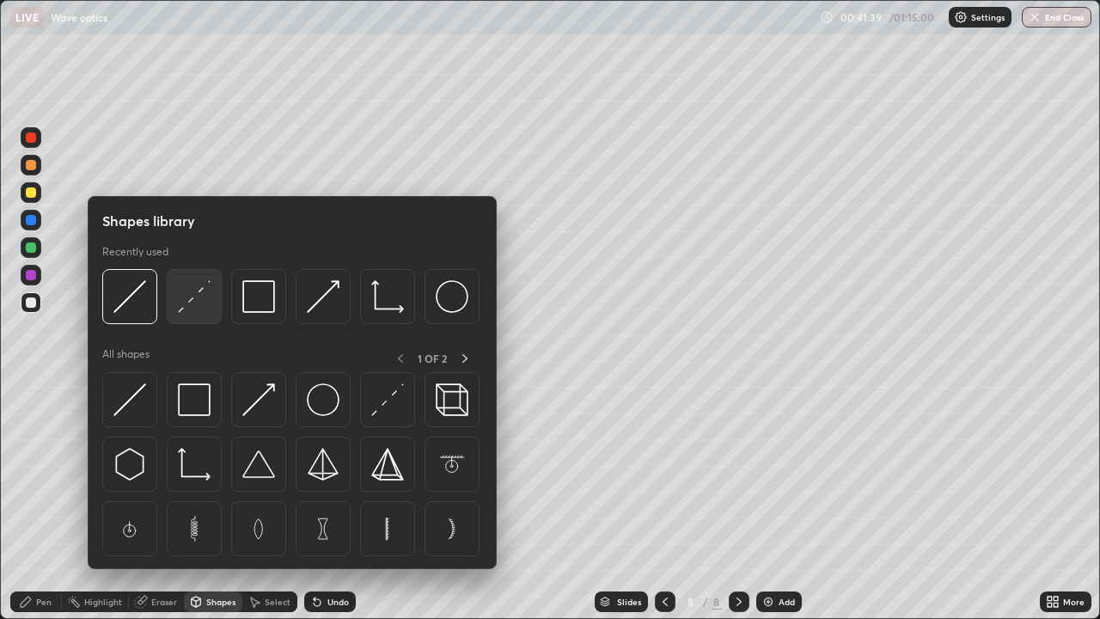
click at [185, 306] on img at bounding box center [194, 296] width 33 height 33
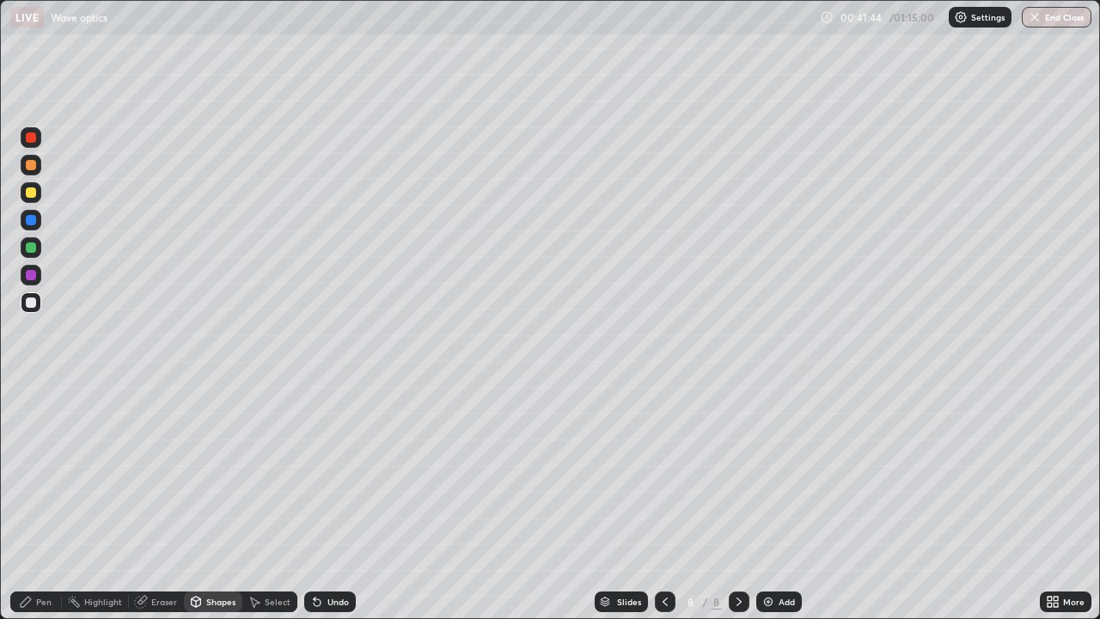
click at [36, 502] on div "Pen" at bounding box center [43, 601] width 15 height 9
click at [214, 502] on div "Shapes" at bounding box center [220, 601] width 29 height 9
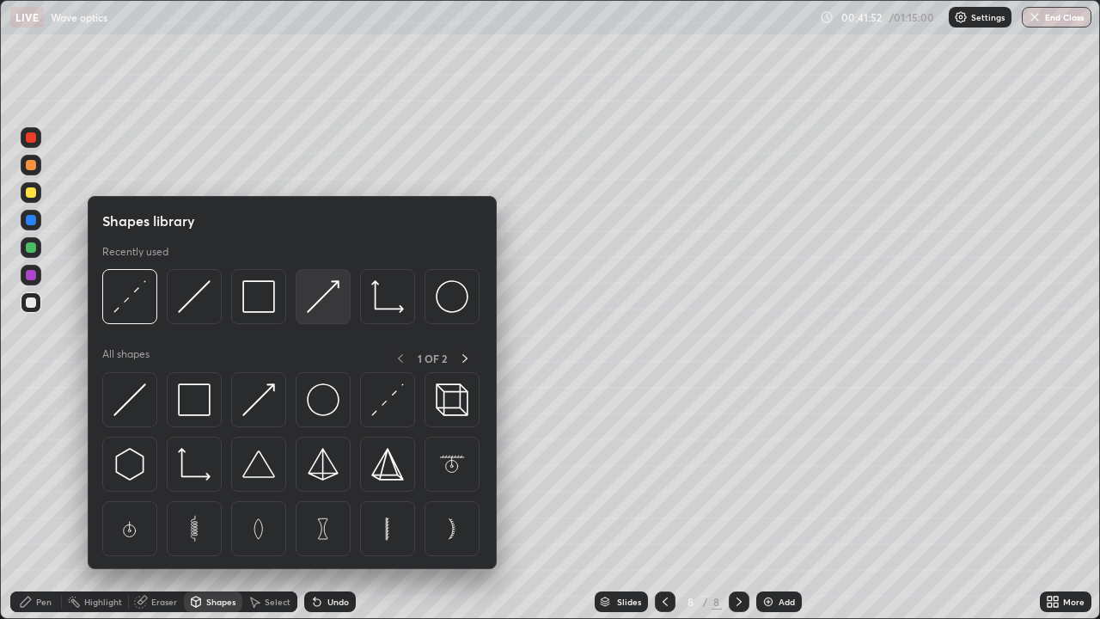
click at [315, 297] on img at bounding box center [323, 296] width 33 height 33
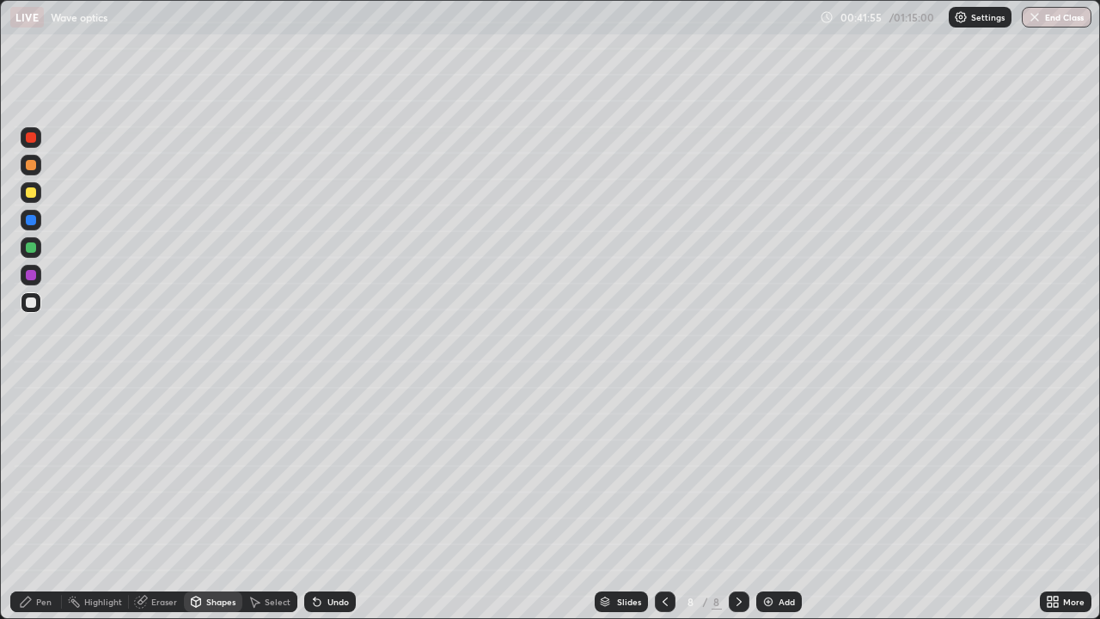
click at [44, 502] on div "Pen" at bounding box center [43, 601] width 15 height 9
click at [314, 502] on icon at bounding box center [315, 598] width 2 height 2
click at [314, 502] on icon at bounding box center [317, 602] width 7 height 7
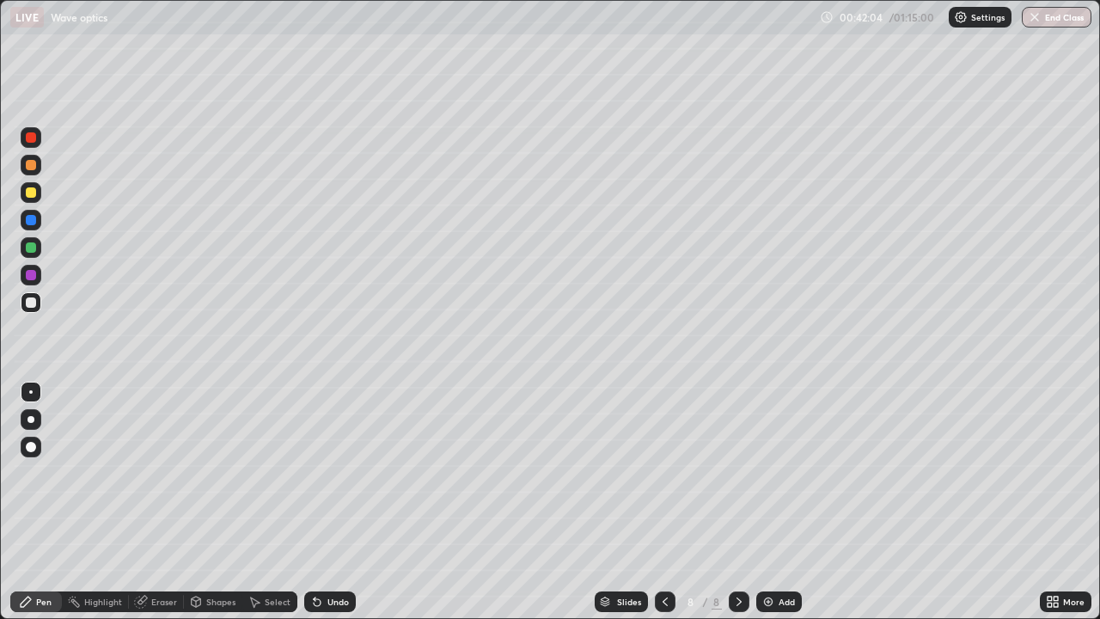
click at [310, 502] on icon at bounding box center [317, 602] width 14 height 14
click at [314, 502] on icon at bounding box center [317, 602] width 7 height 7
click at [324, 502] on div "Undo" at bounding box center [330, 601] width 52 height 21
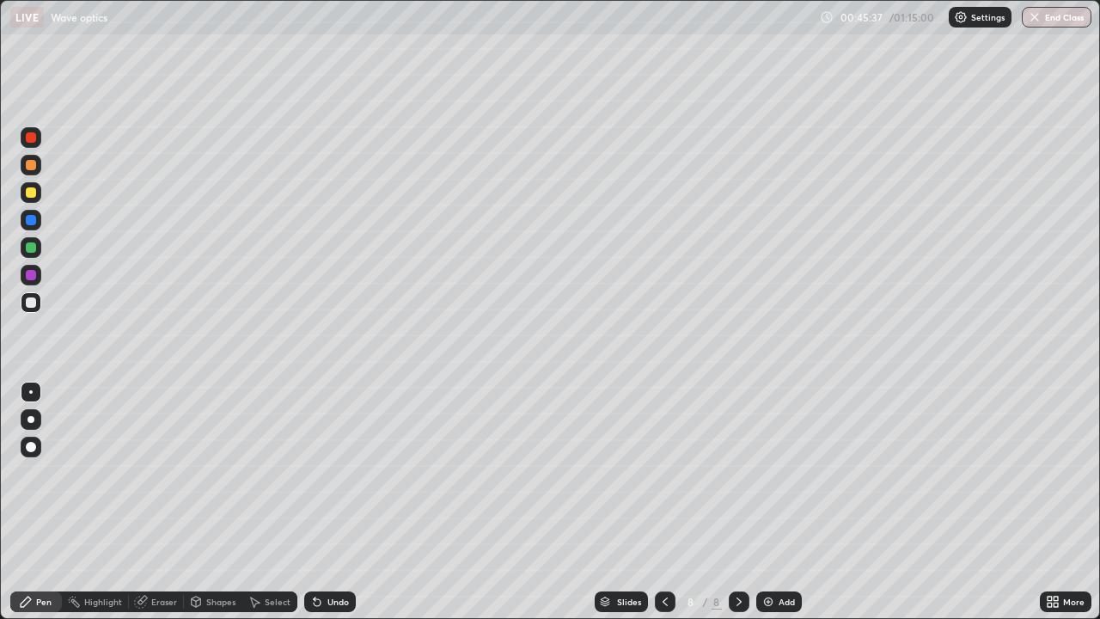
click at [779, 502] on div "Add" at bounding box center [787, 601] width 16 height 9
click at [33, 420] on div at bounding box center [31, 419] width 7 height 7
click at [314, 502] on icon at bounding box center [315, 598] width 2 height 2
click at [31, 392] on div at bounding box center [30, 391] width 3 height 3
click at [199, 502] on icon at bounding box center [196, 600] width 9 height 3
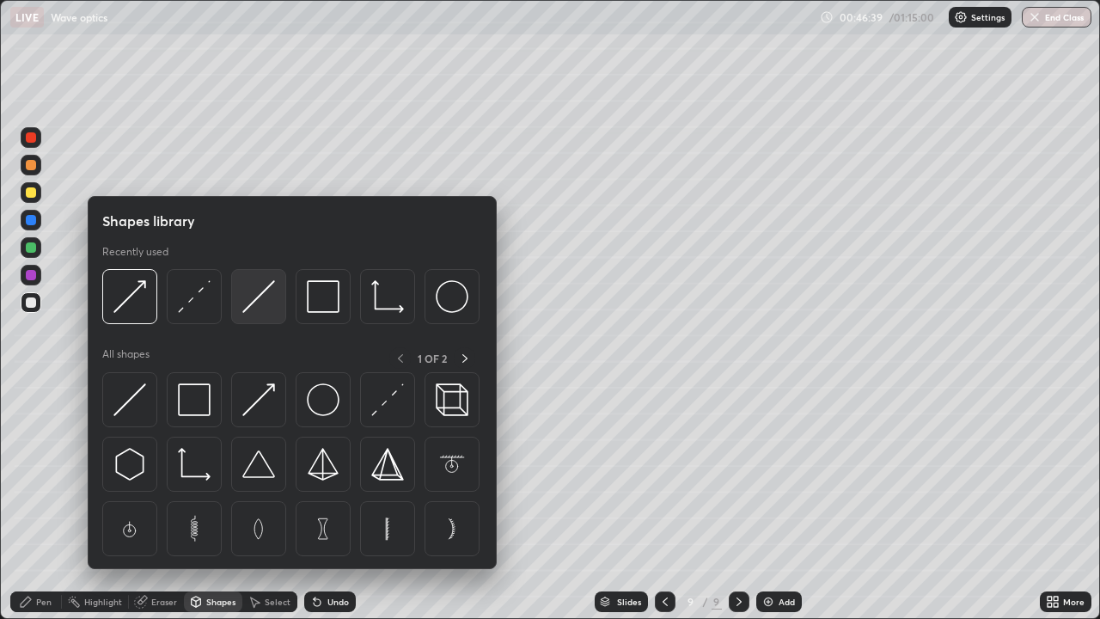
click at [256, 306] on img at bounding box center [258, 296] width 33 height 33
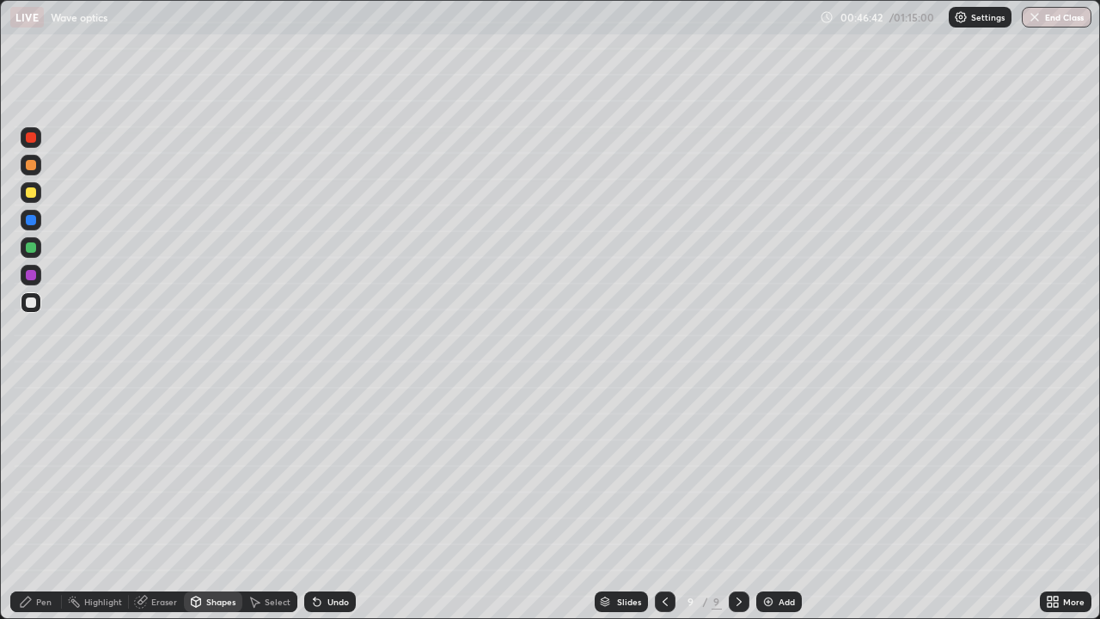
click at [42, 502] on div "Pen" at bounding box center [43, 601] width 15 height 9
click at [31, 419] on div at bounding box center [31, 419] width 7 height 7
click at [31, 392] on div at bounding box center [30, 391] width 3 height 3
click at [217, 502] on div "Shapes" at bounding box center [220, 601] width 29 height 9
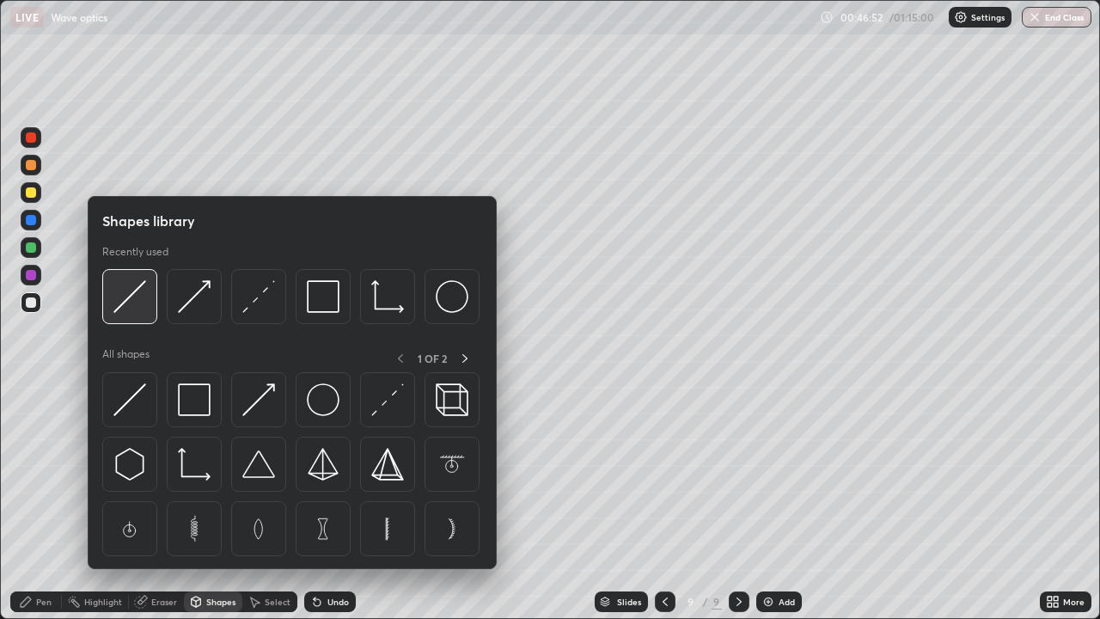
click at [139, 307] on img at bounding box center [129, 296] width 33 height 33
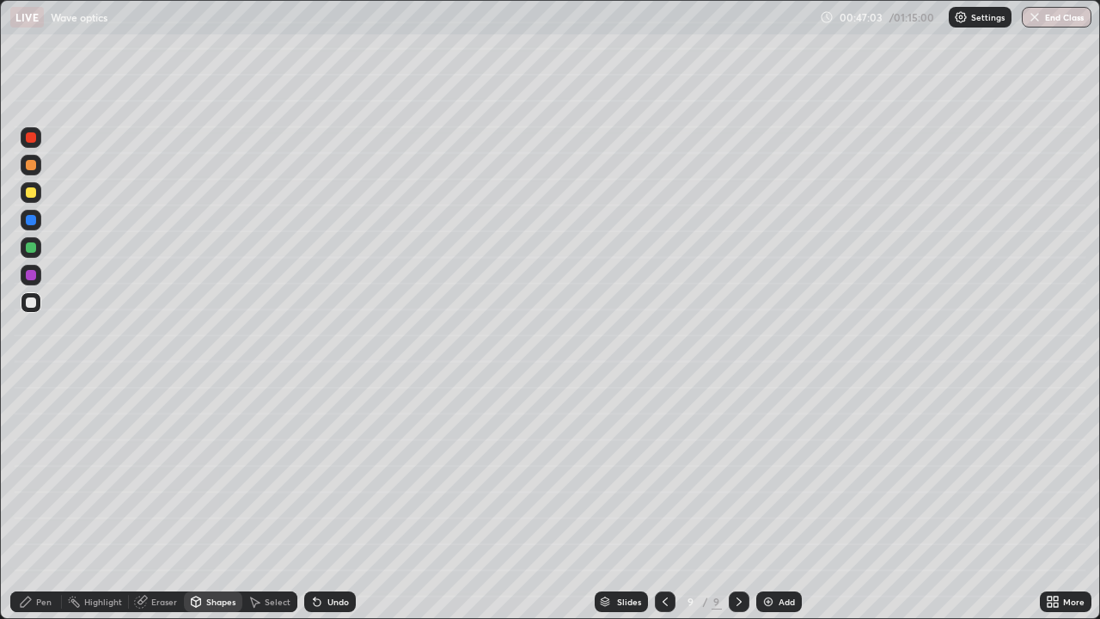
click at [35, 251] on div at bounding box center [31, 247] width 10 height 10
click at [223, 502] on div "Shapes" at bounding box center [220, 601] width 29 height 9
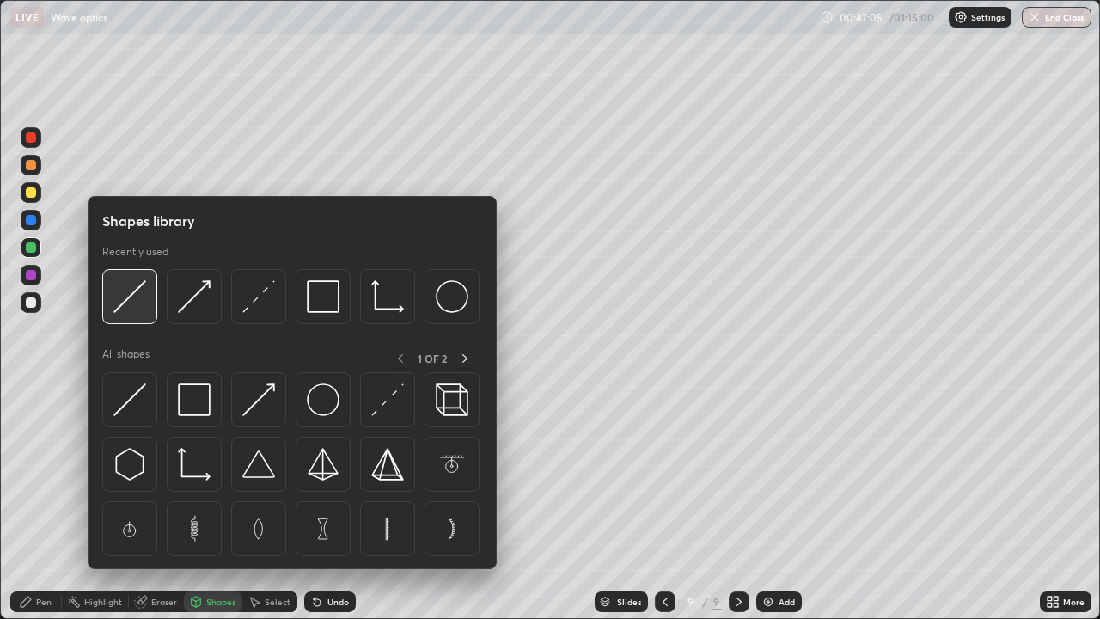
click at [139, 306] on img at bounding box center [129, 296] width 33 height 33
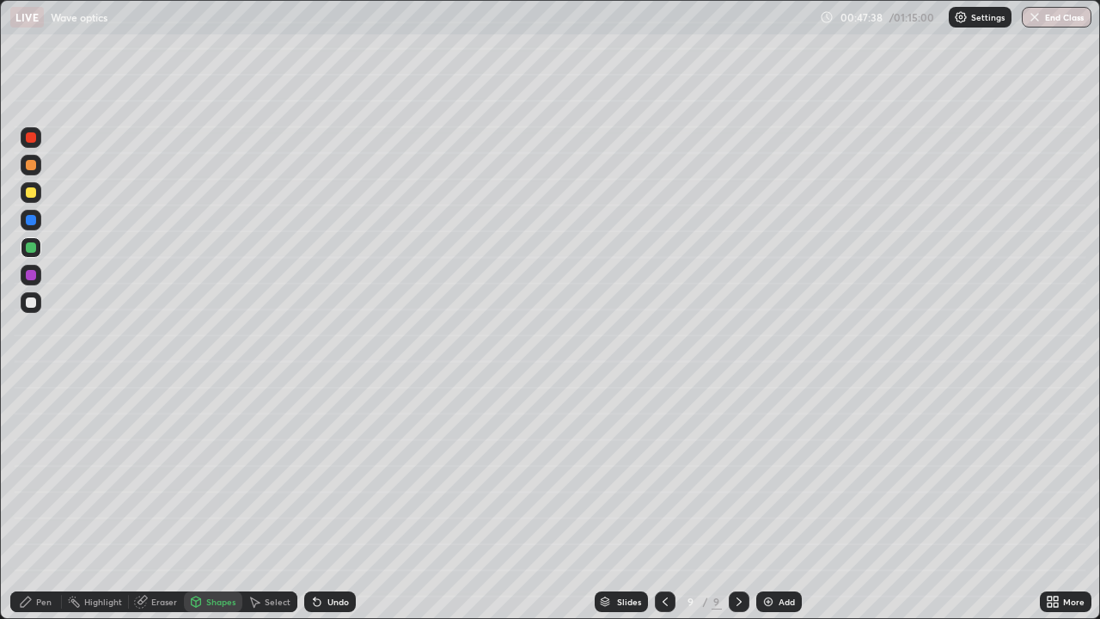
click at [31, 302] on div at bounding box center [31, 302] width 10 height 10
click at [41, 502] on div "Pen" at bounding box center [43, 601] width 15 height 9
click at [34, 250] on div at bounding box center [31, 247] width 10 height 10
click at [31, 301] on div at bounding box center [31, 302] width 10 height 10
click at [768, 502] on img at bounding box center [769, 602] width 14 height 14
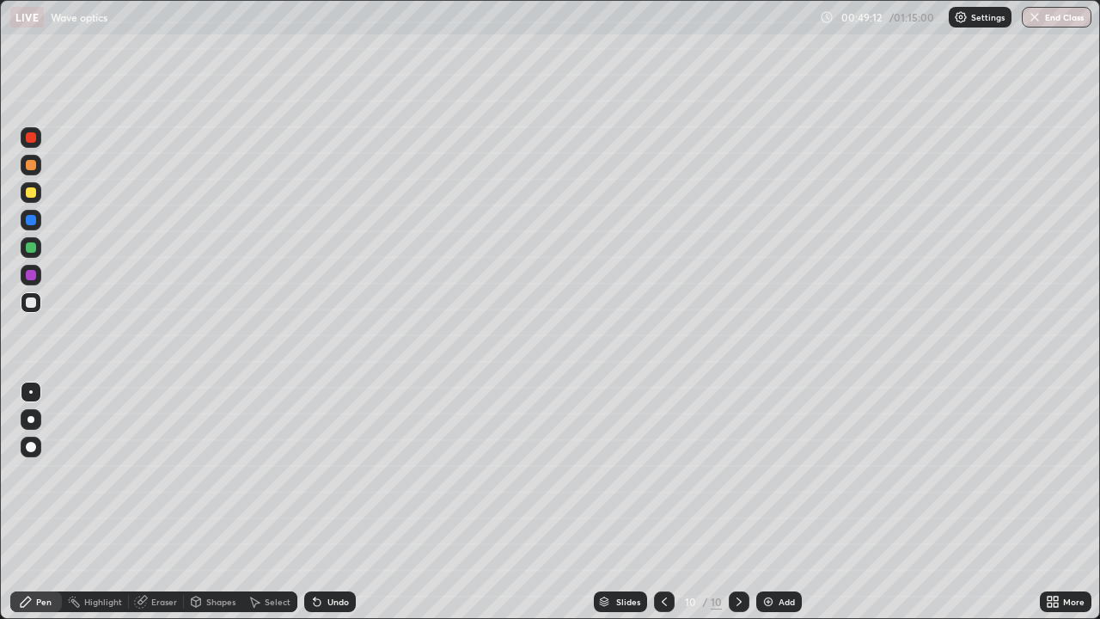
click at [663, 502] on icon at bounding box center [665, 602] width 14 height 14
click at [740, 502] on icon at bounding box center [739, 602] width 14 height 14
click at [39, 254] on div at bounding box center [31, 247] width 21 height 21
click at [32, 303] on div at bounding box center [31, 302] width 10 height 10
click at [665, 502] on icon at bounding box center [664, 601] width 5 height 9
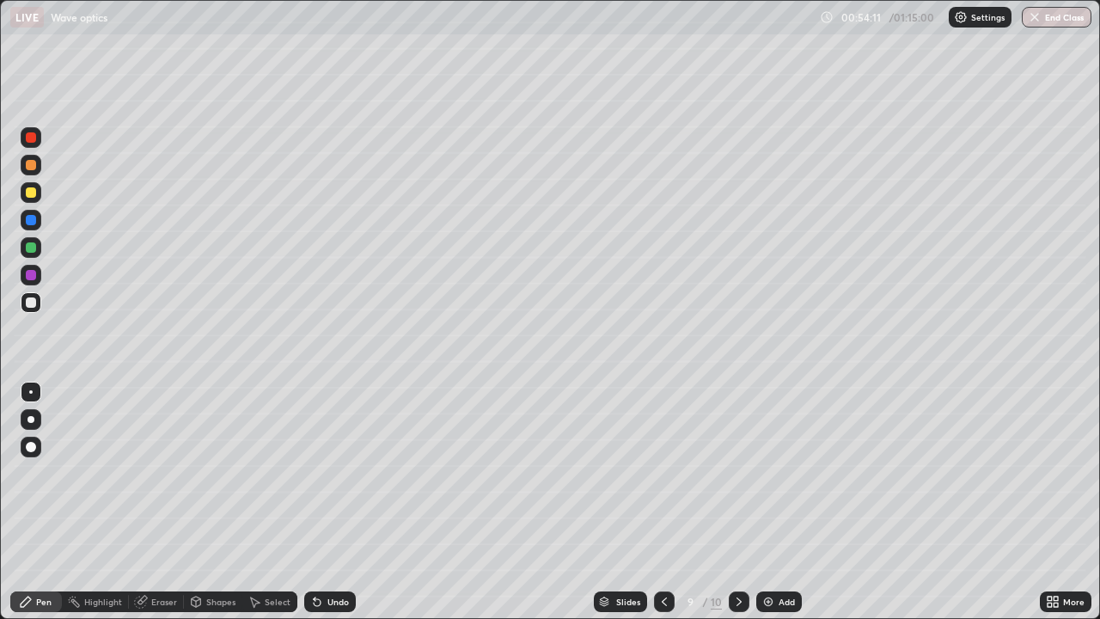
click at [737, 502] on icon at bounding box center [739, 602] width 14 height 14
click at [1047, 21] on button "End Class" at bounding box center [1057, 17] width 70 height 21
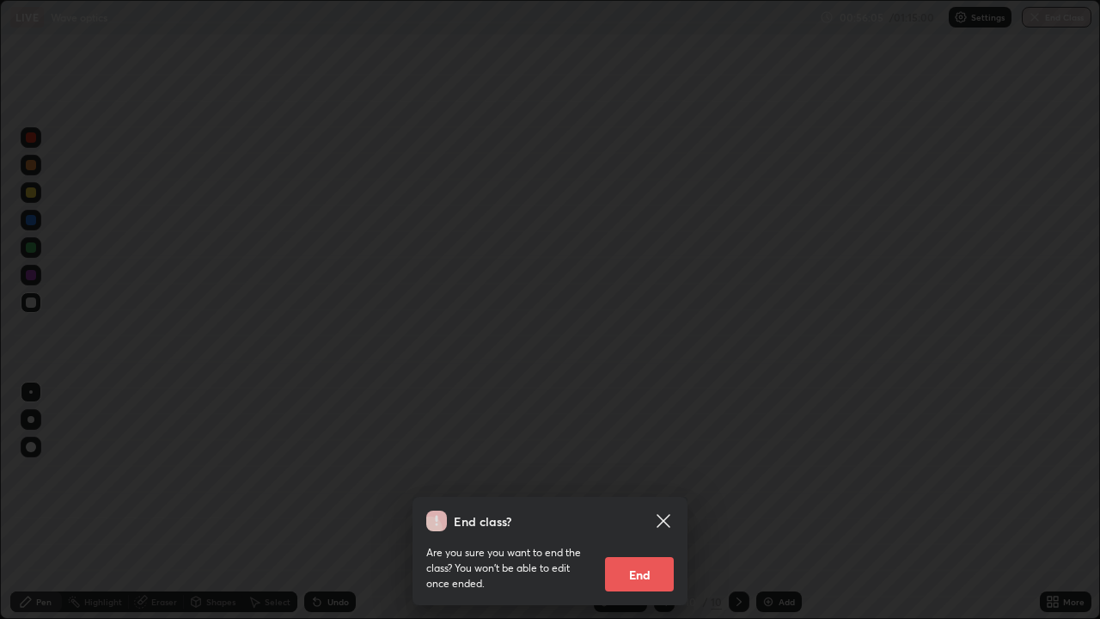
click at [651, 502] on button "End" at bounding box center [639, 574] width 69 height 34
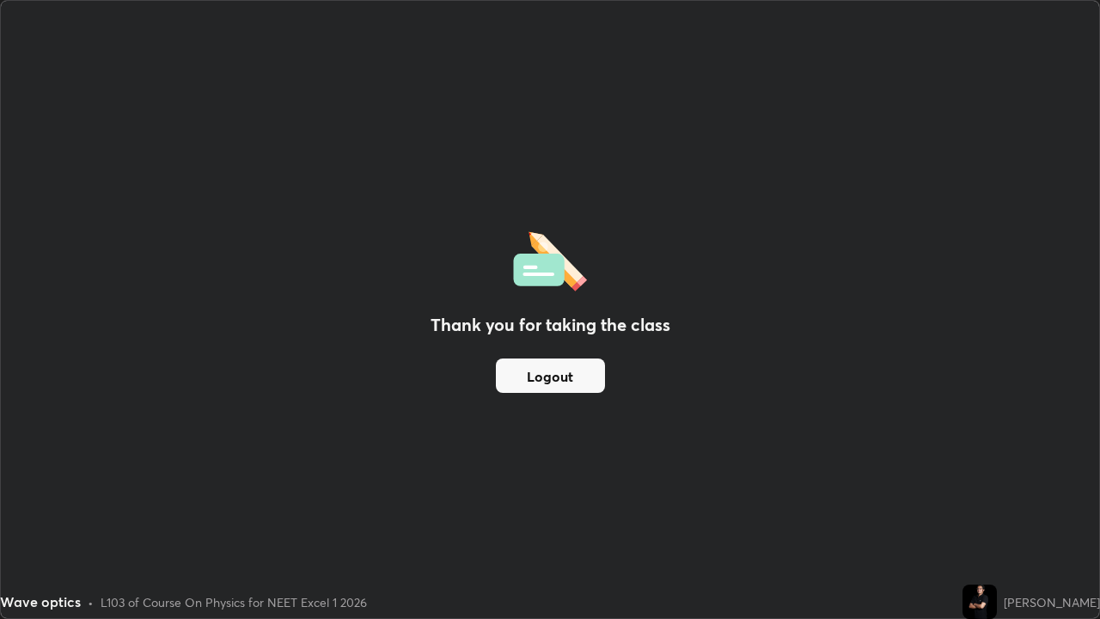
click at [553, 389] on button "Logout" at bounding box center [550, 375] width 109 height 34
